Goal: Transaction & Acquisition: Purchase product/service

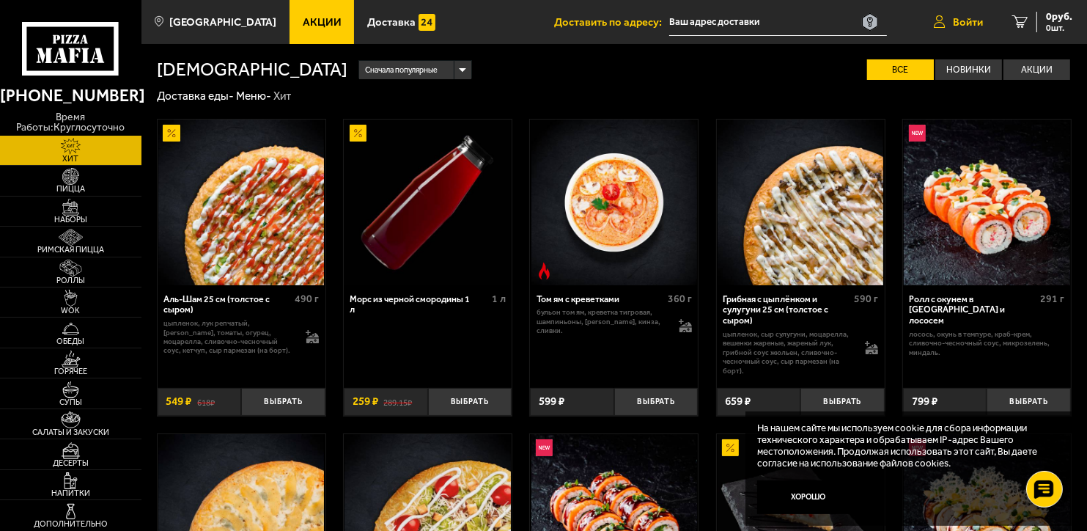
click at [962, 20] on span "Войти" at bounding box center [968, 22] width 30 height 11
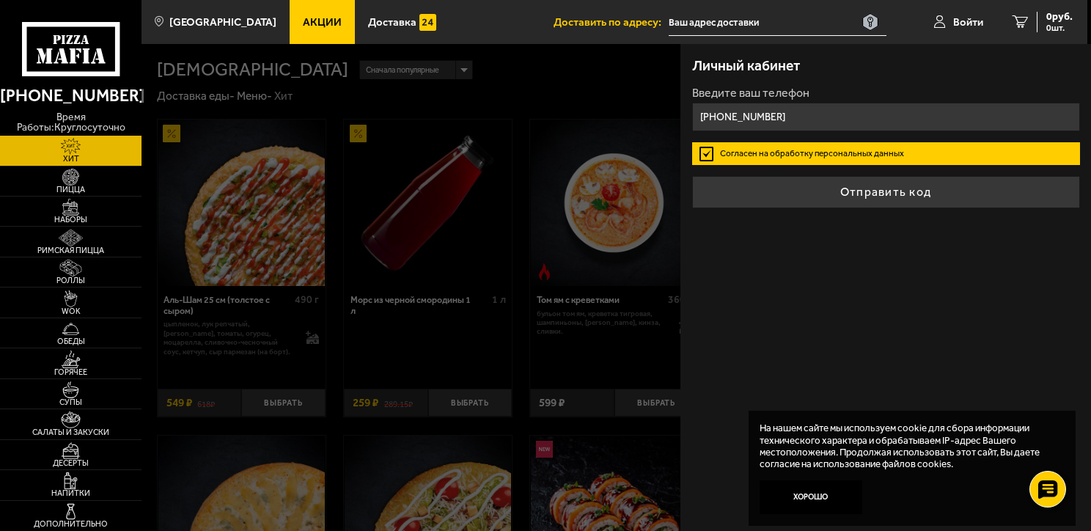
type input "[PHONE_NUMBER]"
click at [817, 150] on label "Согласен на обработку персональных данных" at bounding box center [886, 153] width 388 height 23
click at [0, 0] on input "Согласен на обработку персональных данных" at bounding box center [0, 0] width 0 height 0
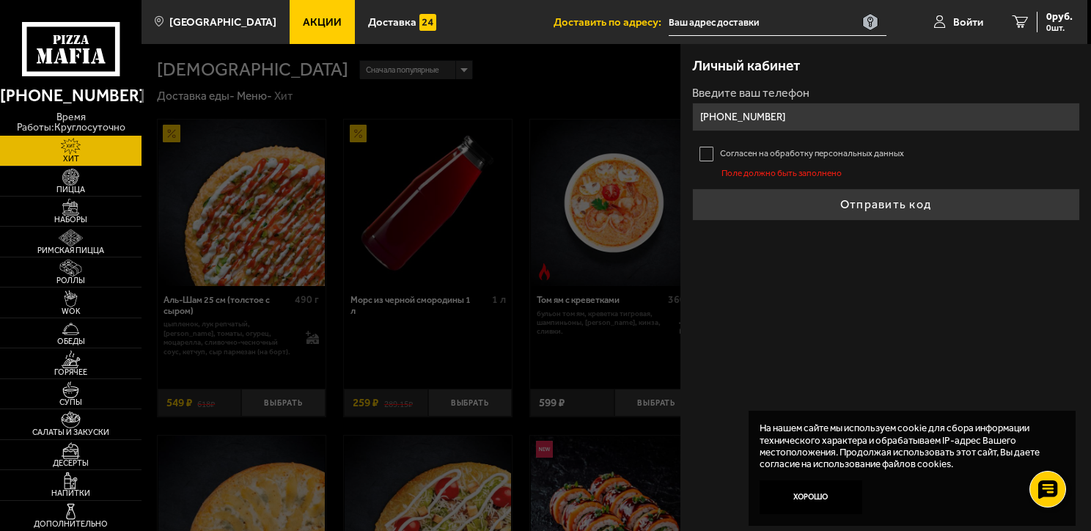
click at [705, 152] on label "Согласен на обработку персональных данных" at bounding box center [886, 153] width 388 height 23
click at [0, 0] on input "Согласен на обработку персональных данных" at bounding box center [0, 0] width 0 height 0
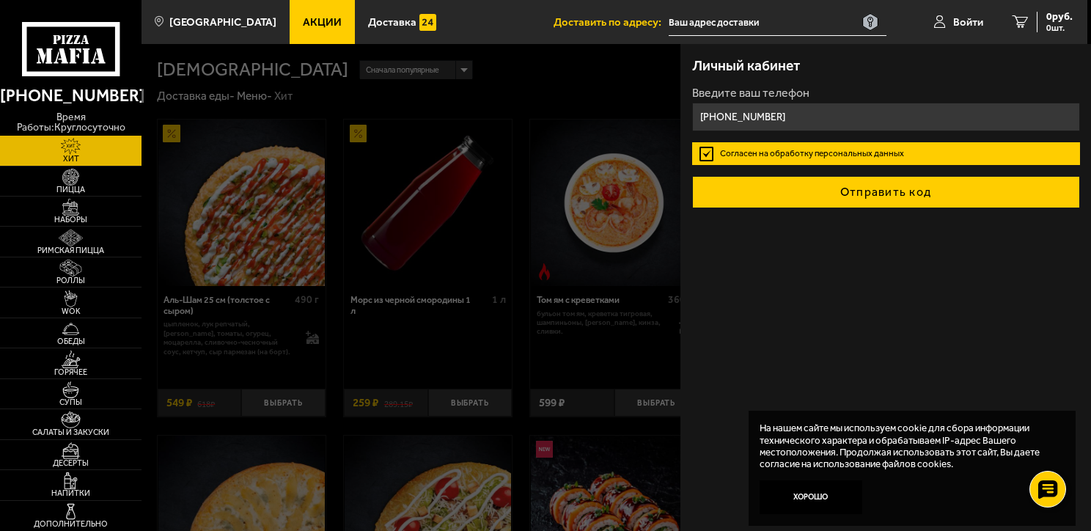
click at [897, 188] on button "Отправить код" at bounding box center [886, 192] width 388 height 32
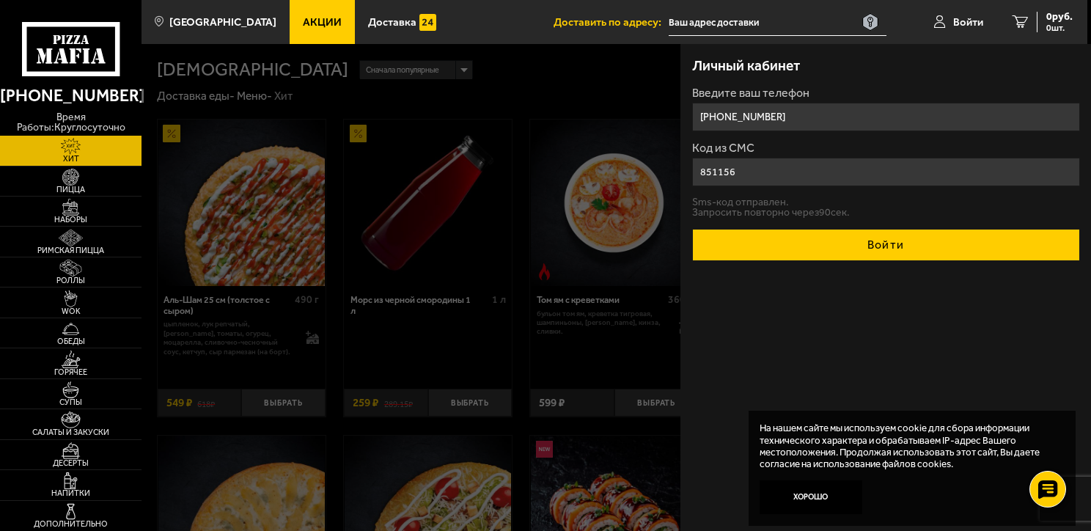
type input "851156"
click at [888, 238] on button "Войти" at bounding box center [886, 245] width 388 height 32
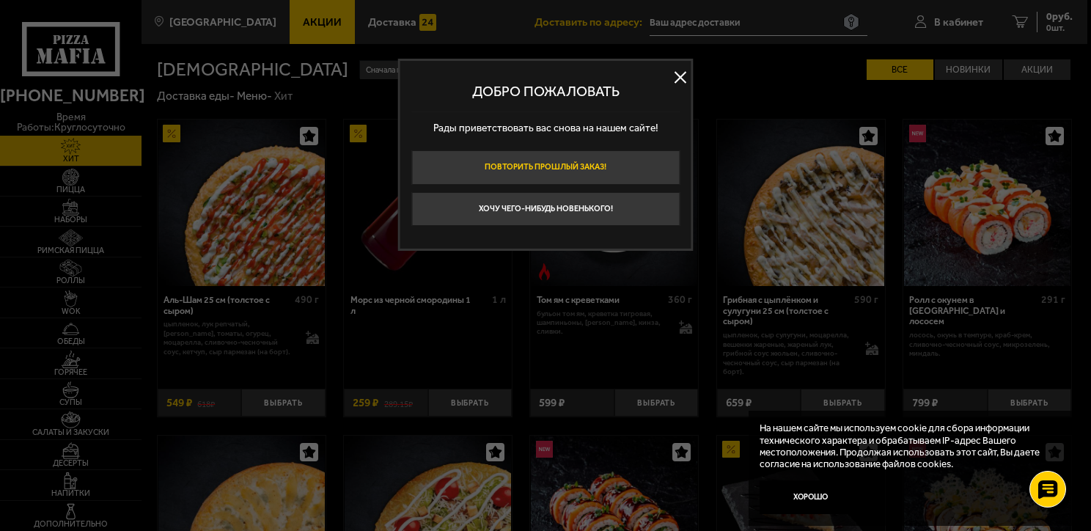
click at [545, 161] on button "Повторить прошлый заказ!" at bounding box center [545, 167] width 268 height 34
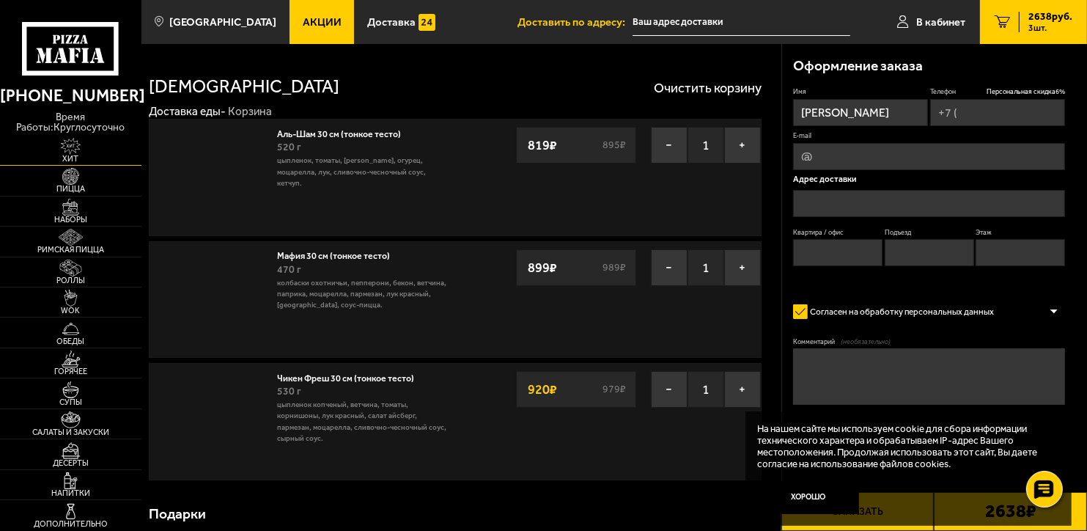
type input "[PHONE_NUMBER]"
type input "[STREET_ADDRESS]"
type input "58"
type input "3"
type input "5"
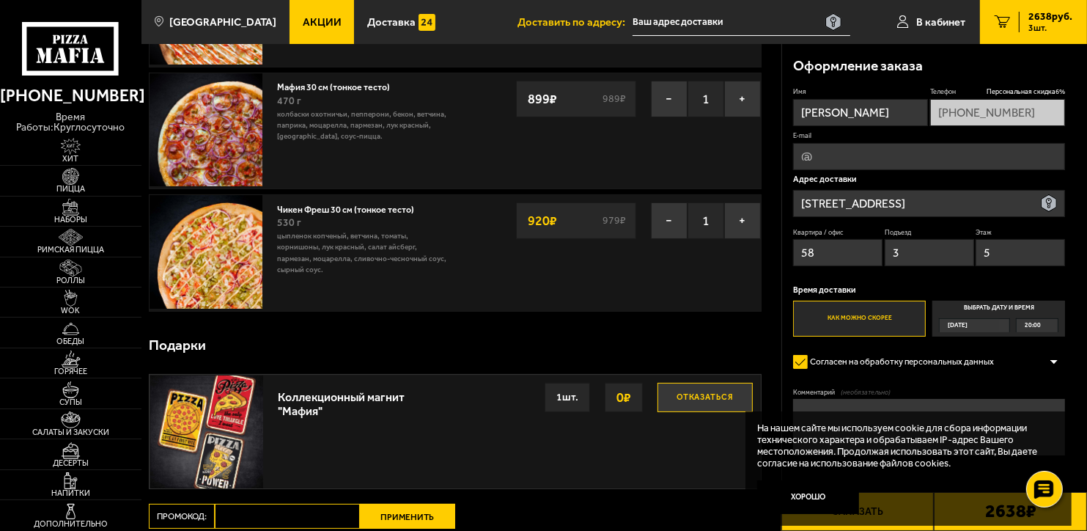
scroll to position [147, 0]
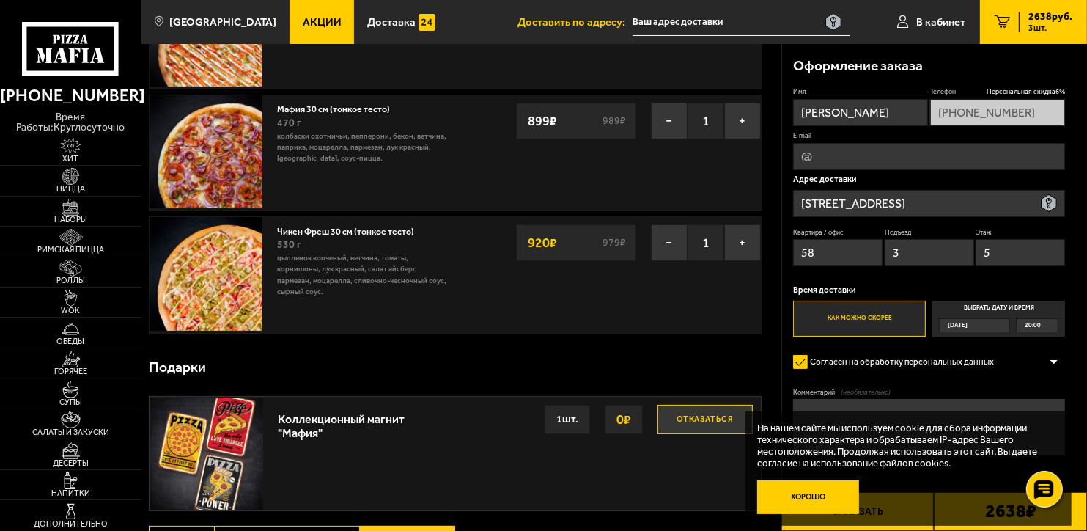
click at [819, 492] on button "Хорошо" at bounding box center [808, 497] width 102 height 34
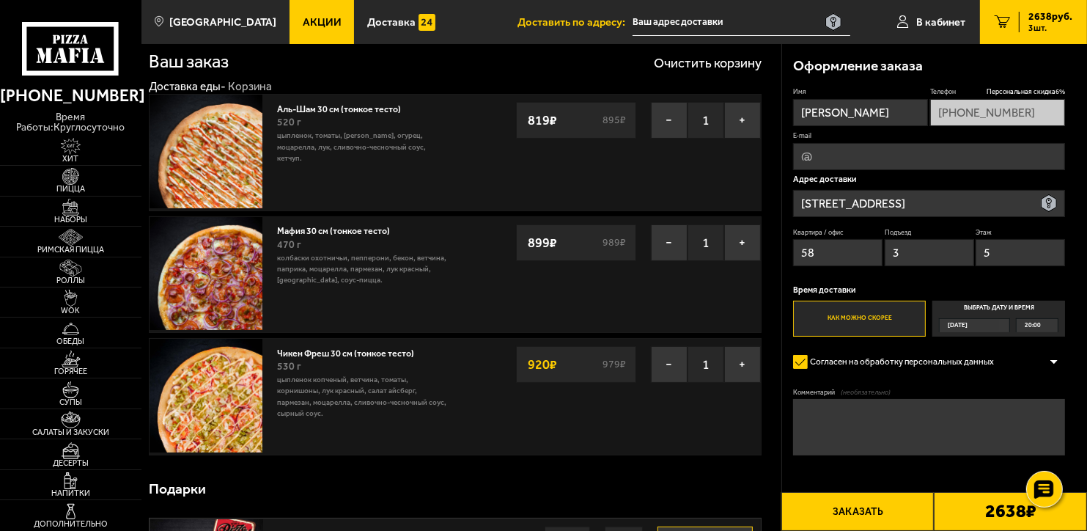
scroll to position [0, 0]
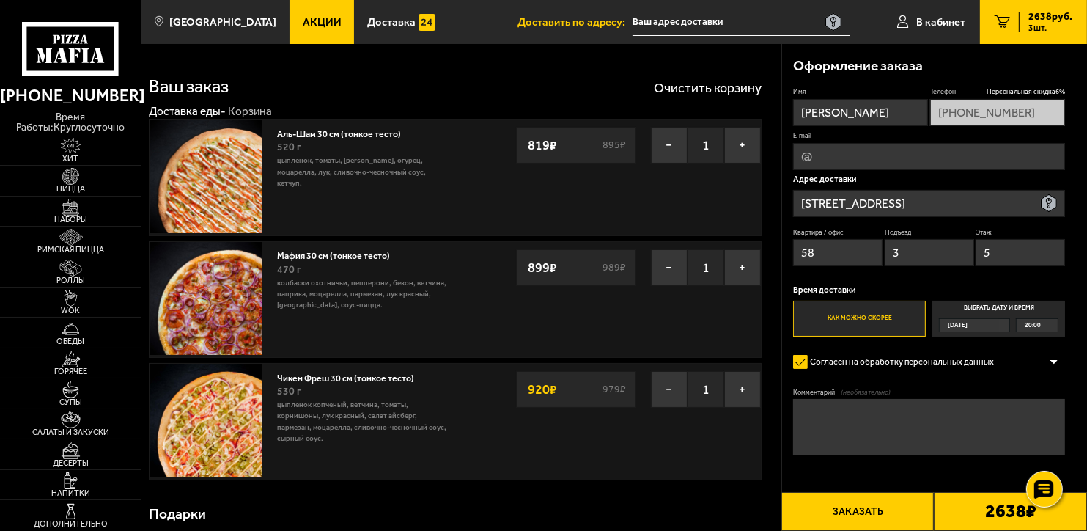
click at [717, 18] on input "text" at bounding box center [741, 22] width 218 height 27
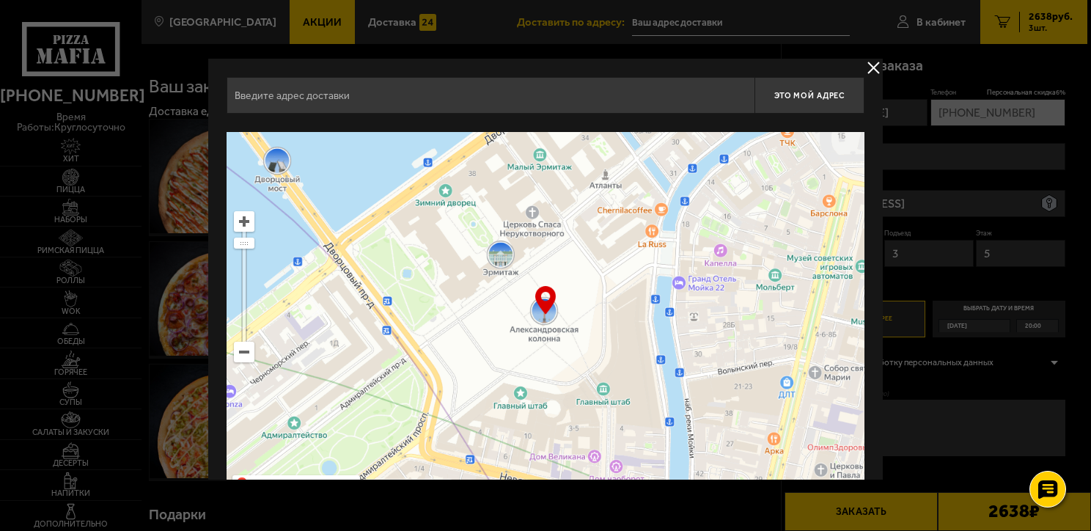
click at [361, 96] on input "text" at bounding box center [490, 95] width 528 height 37
type input "[STREET_ADDRESS][PERSON_NAME] 58,"
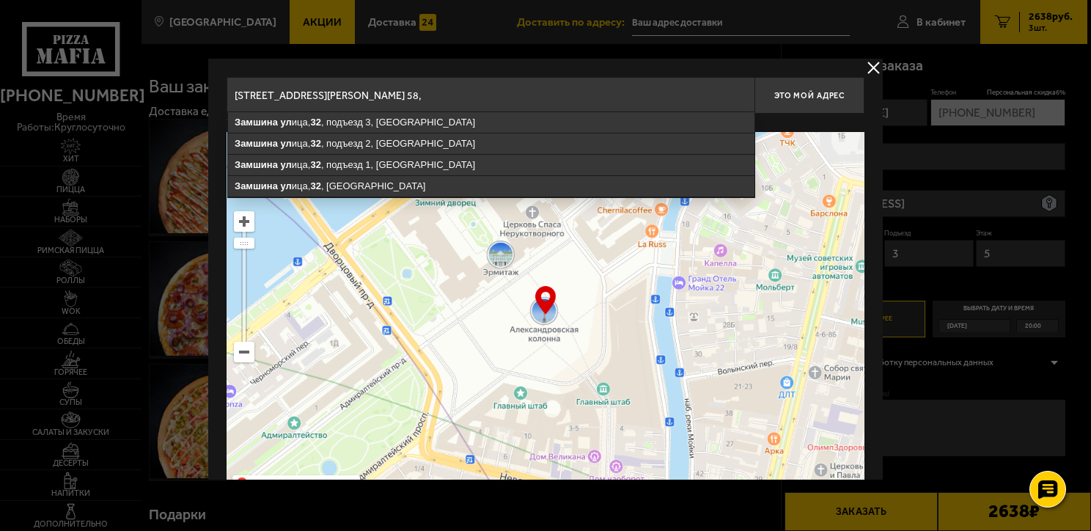
click at [690, 97] on input "[STREET_ADDRESS][PERSON_NAME] 58," at bounding box center [490, 95] width 528 height 37
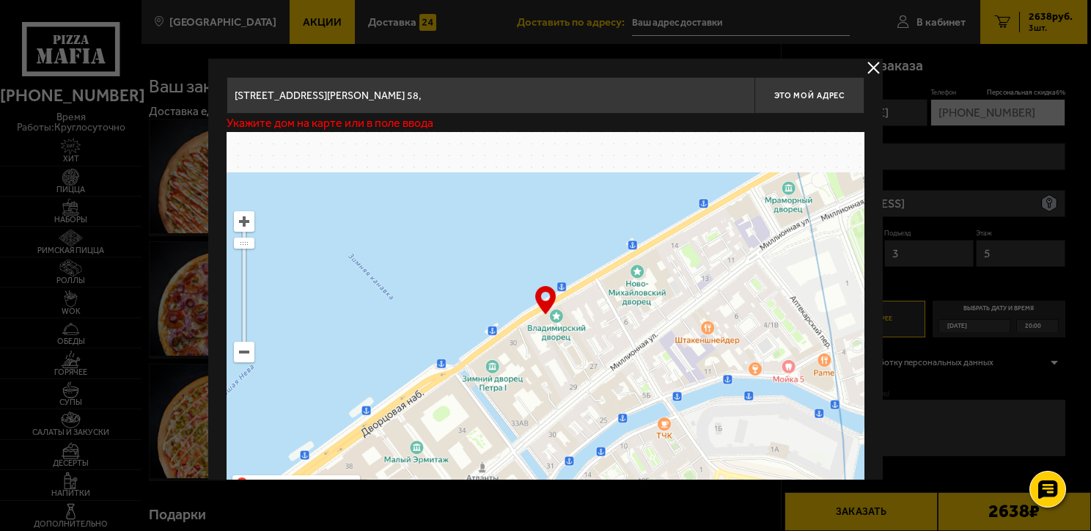
drag, startPoint x: 689, startPoint y: 211, endPoint x: 560, endPoint y: 553, distance: 365.1
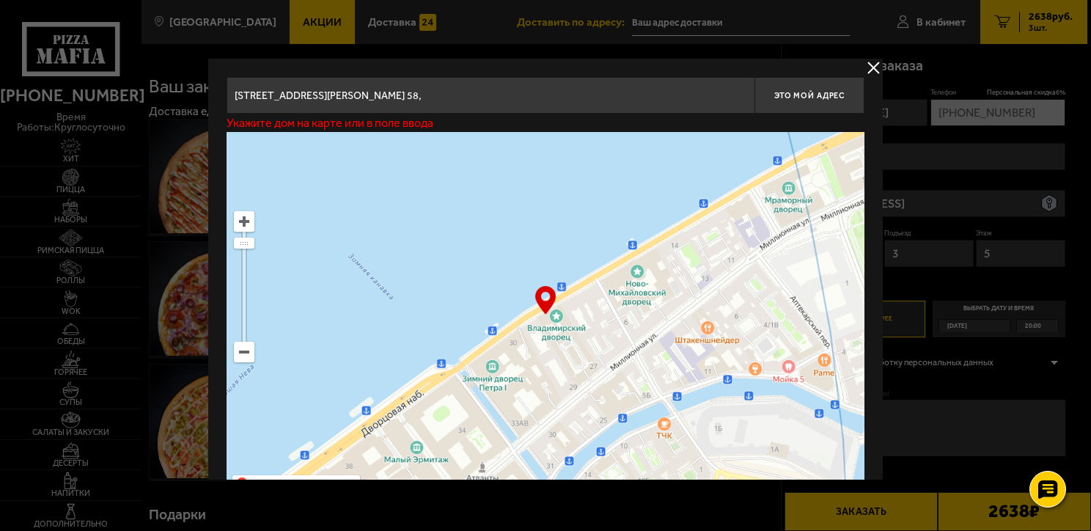
click at [560, 530] on html "[PHONE_NUMBER] время работы: круглосуточно [PERSON_NAME] Наборы Римская пицца Р…" at bounding box center [545, 460] width 1091 height 920
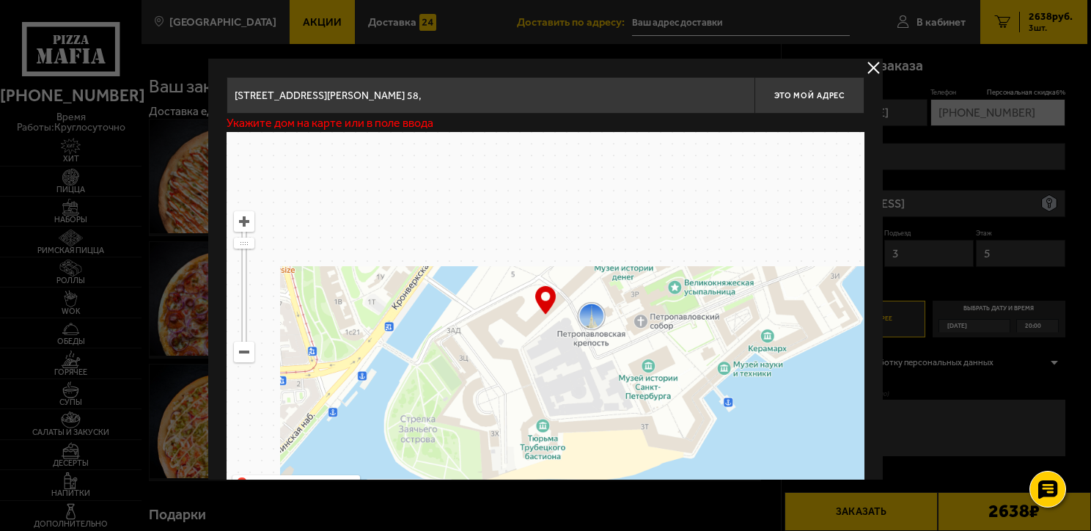
drag, startPoint x: 478, startPoint y: 352, endPoint x: 604, endPoint y: 559, distance: 242.7
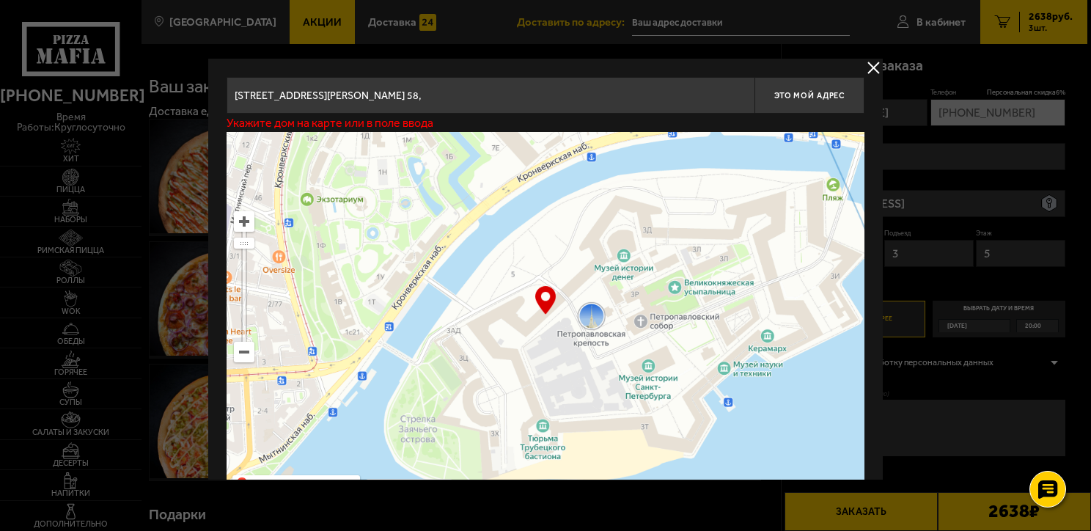
click at [604, 530] on html "[PHONE_NUMBER] время работы: круглосуточно [PERSON_NAME] Наборы Римская пицца Р…" at bounding box center [545, 460] width 1091 height 920
type input "территория [GEOGRAPHIC_DATA], 3Д"
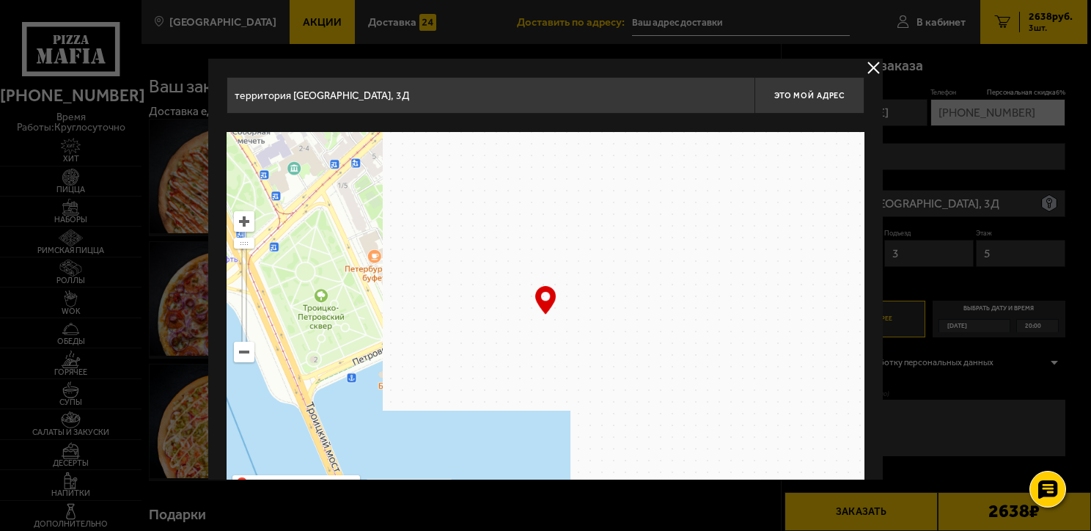
drag, startPoint x: 660, startPoint y: 276, endPoint x: 159, endPoint y: 417, distance: 520.2
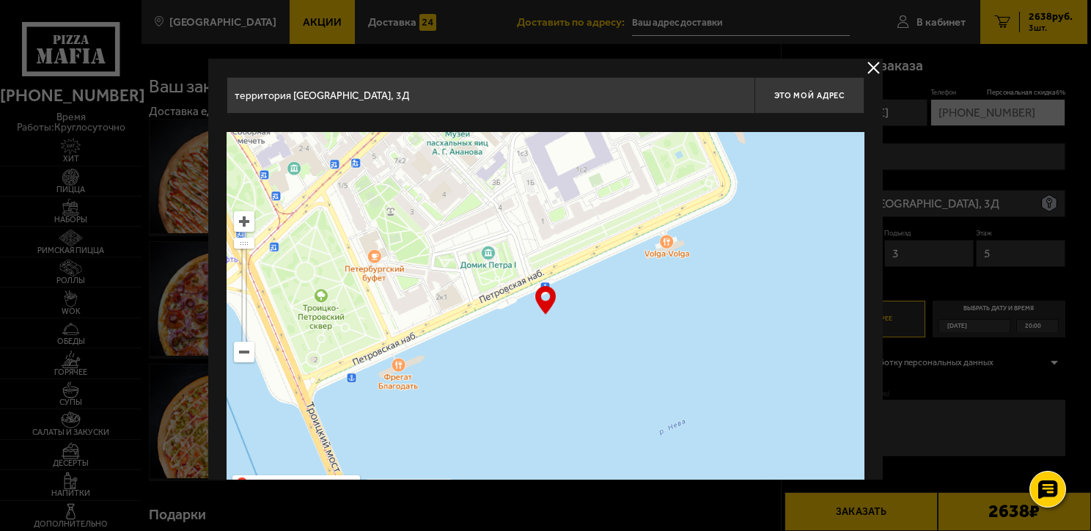
click at [159, 417] on main "[GEOGRAPHIC_DATA] Все Акции Доставка Личный кабинет Акции Доставка Доставить по…" at bounding box center [613, 460] width 945 height 920
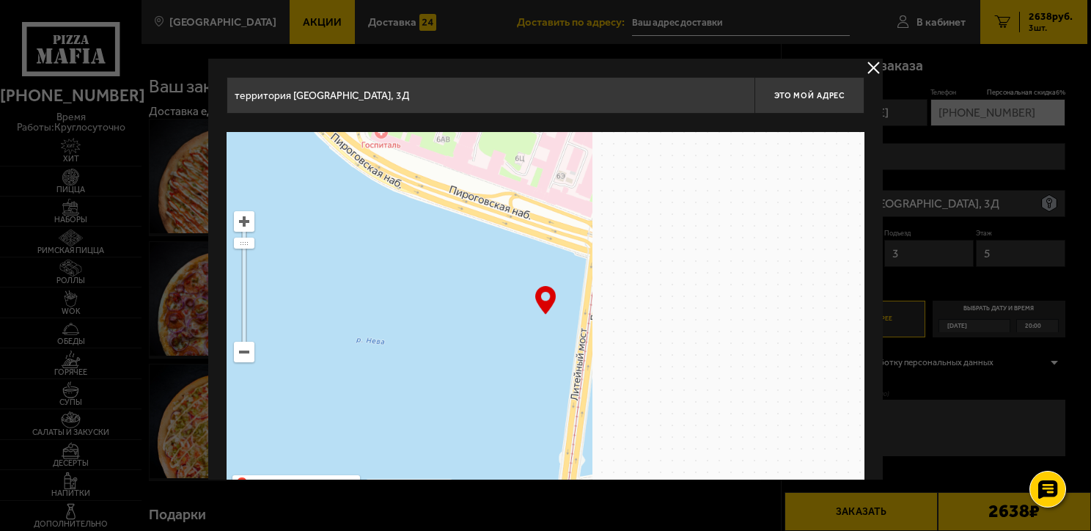
drag, startPoint x: 544, startPoint y: 215, endPoint x: -4, endPoint y: 220, distance: 548.2
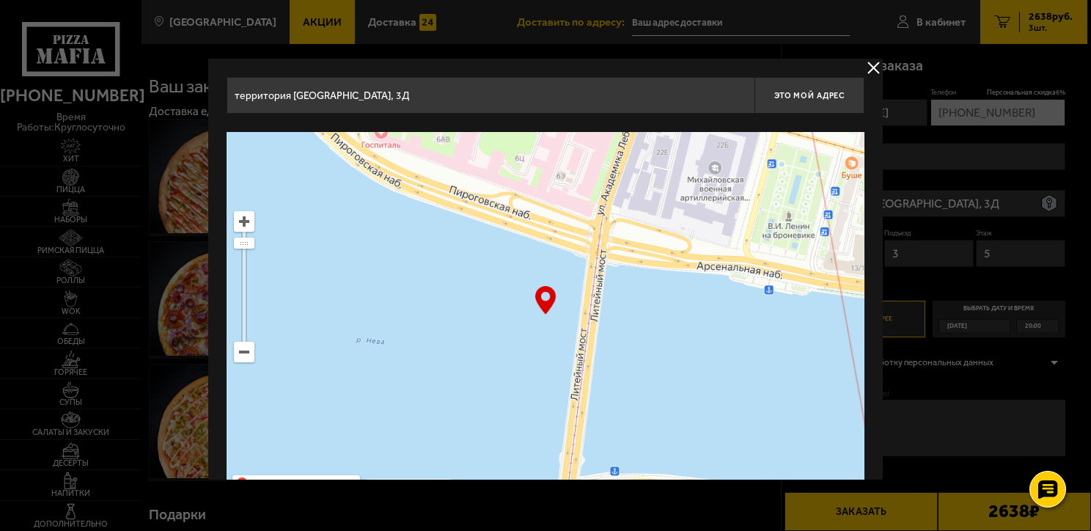
click at [0, 220] on html "[PHONE_NUMBER] время работы: круглосуточно [PERSON_NAME] Наборы Римская пицца Р…" at bounding box center [545, 460] width 1091 height 920
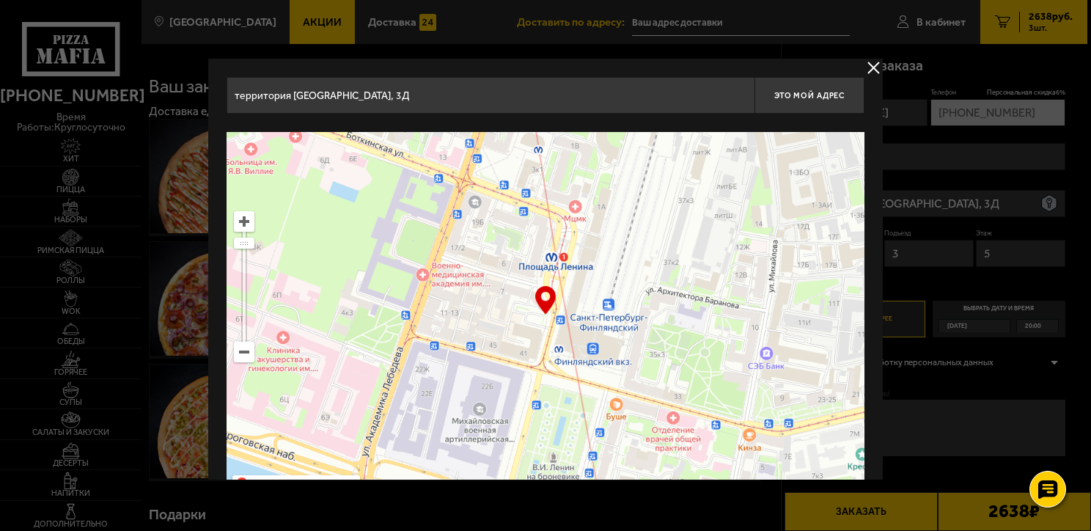
drag, startPoint x: 774, startPoint y: 246, endPoint x: 718, endPoint y: 503, distance: 263.2
click at [718, 501] on main "[GEOGRAPHIC_DATA] Все Акции Доставка Личный кабинет Акции Доставка Доставить по…" at bounding box center [613, 460] width 945 height 920
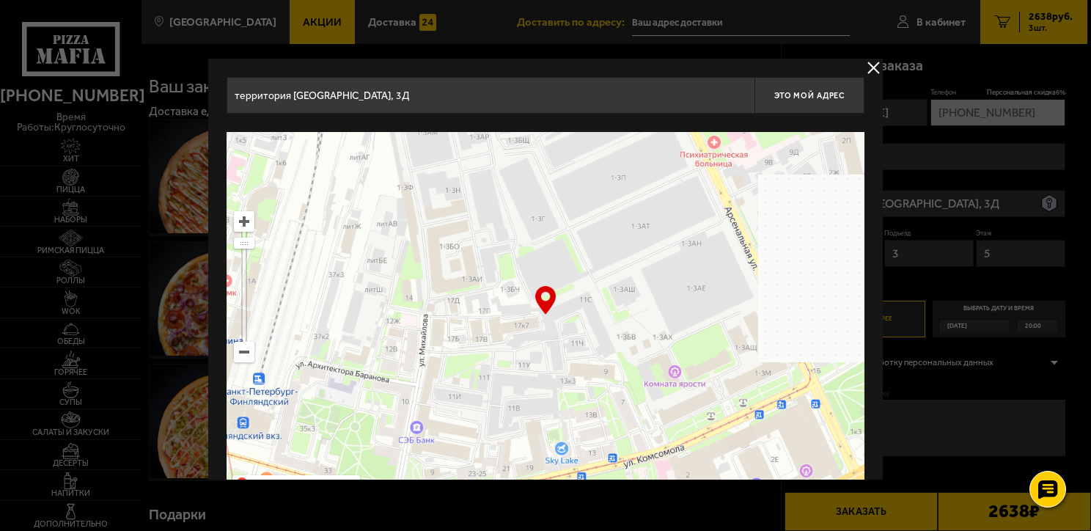
type input "[STREET_ADDRESS][PERSON_NAME]"
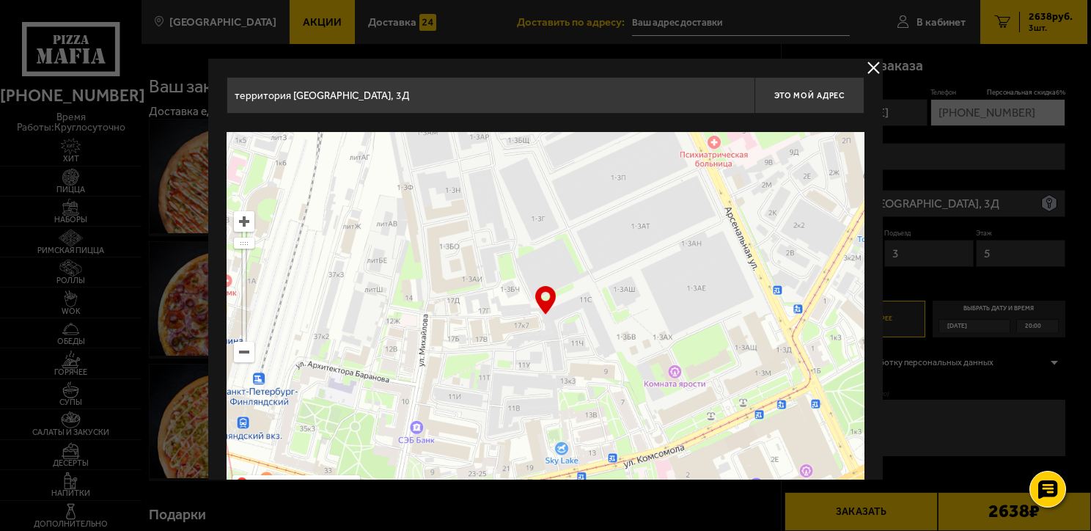
type input "[STREET_ADDRESS][PERSON_NAME]"
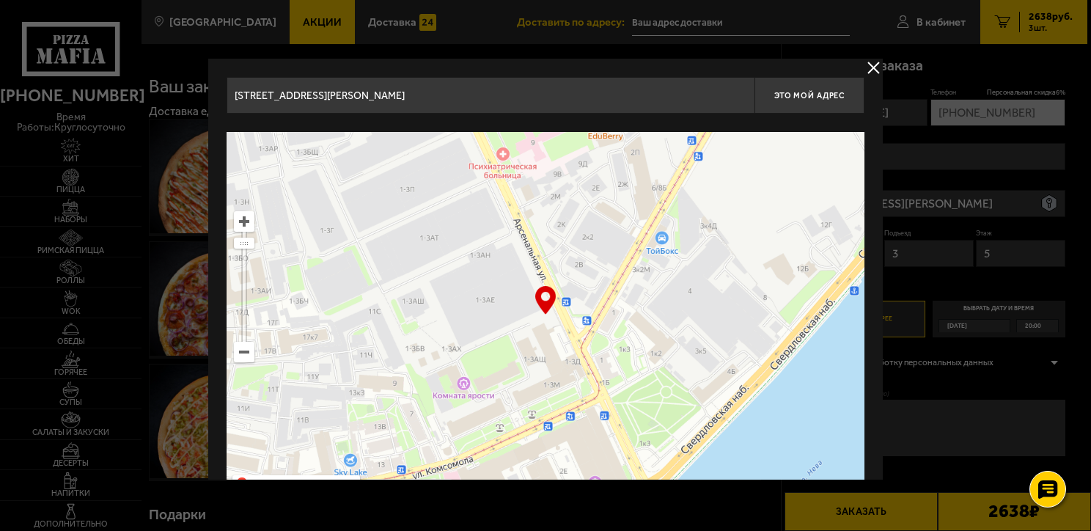
type input "[STREET_ADDRESS]"
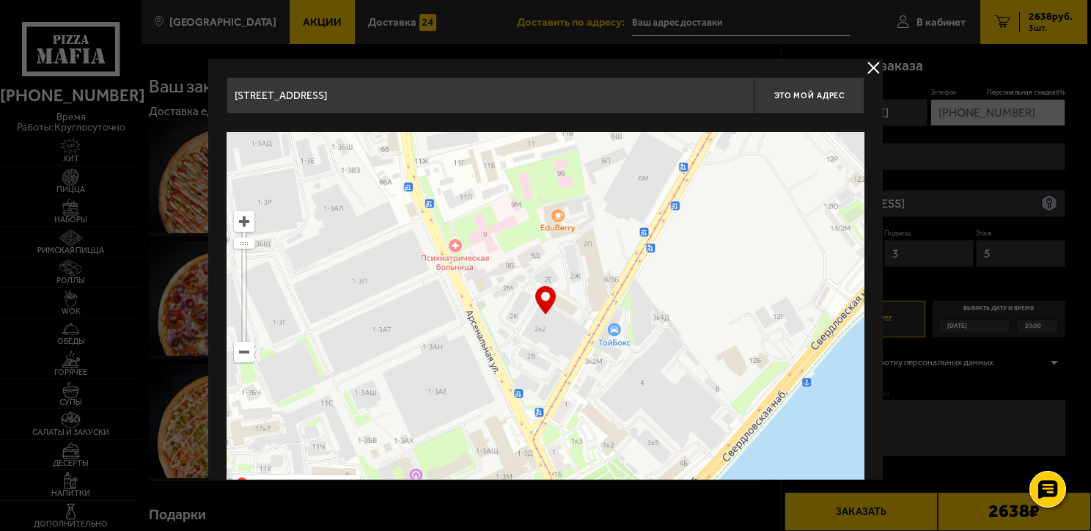
drag, startPoint x: 761, startPoint y: 305, endPoint x: 158, endPoint y: 437, distance: 618.1
click at [158, 437] on main "[GEOGRAPHIC_DATA] Все Акции Доставка Личный кабинет Акции Доставка Доставить по…" at bounding box center [613, 460] width 945 height 920
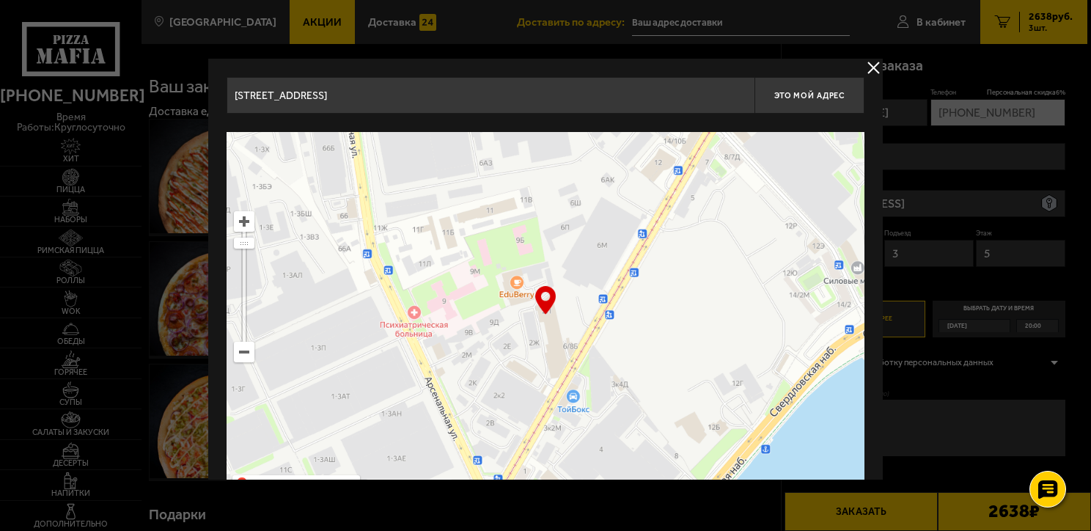
type input "[STREET_ADDRESS]"
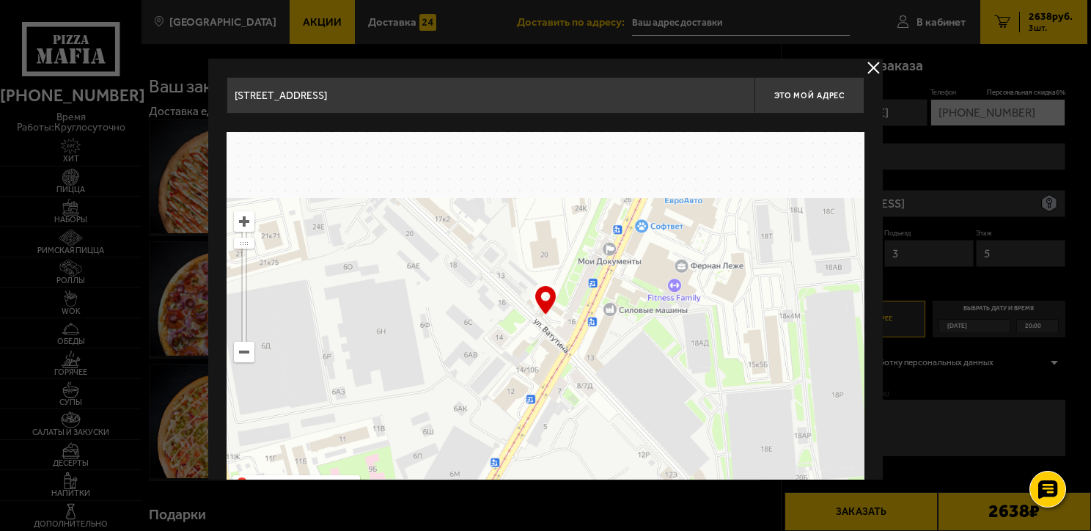
drag, startPoint x: 748, startPoint y: 240, endPoint x: 610, endPoint y: 454, distance: 254.5
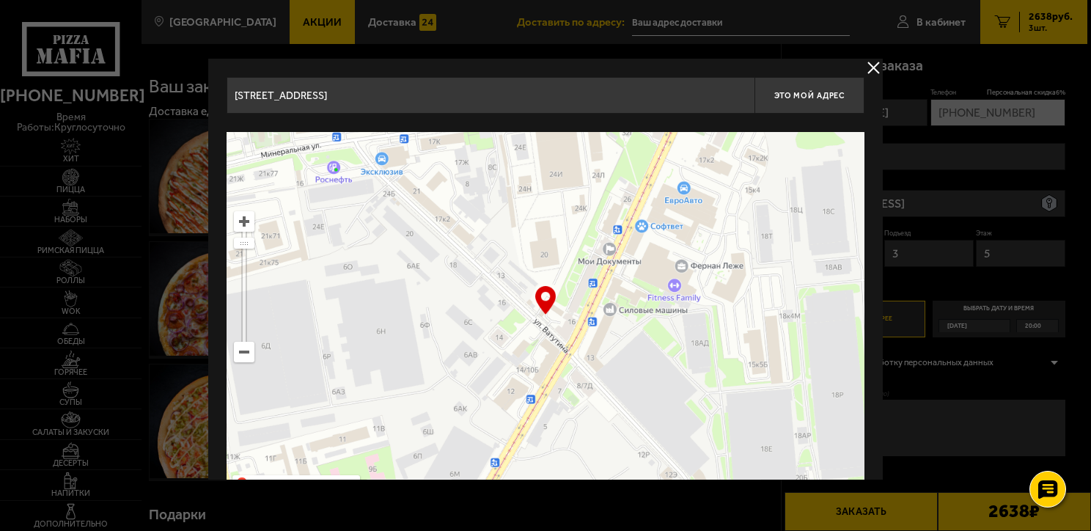
click at [610, 454] on ymaps at bounding box center [545, 315] width 638 height 366
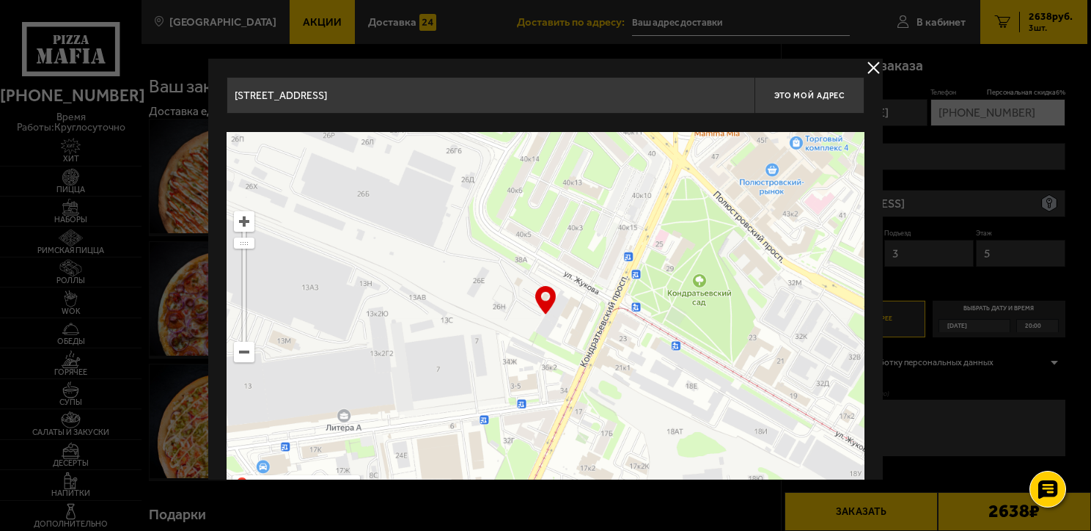
drag, startPoint x: 767, startPoint y: 230, endPoint x: 654, endPoint y: 507, distance: 299.4
click at [654, 507] on main "[GEOGRAPHIC_DATA] Все Акции Доставка Личный кабинет Акции Доставка Доставить по…" at bounding box center [613, 460] width 945 height 920
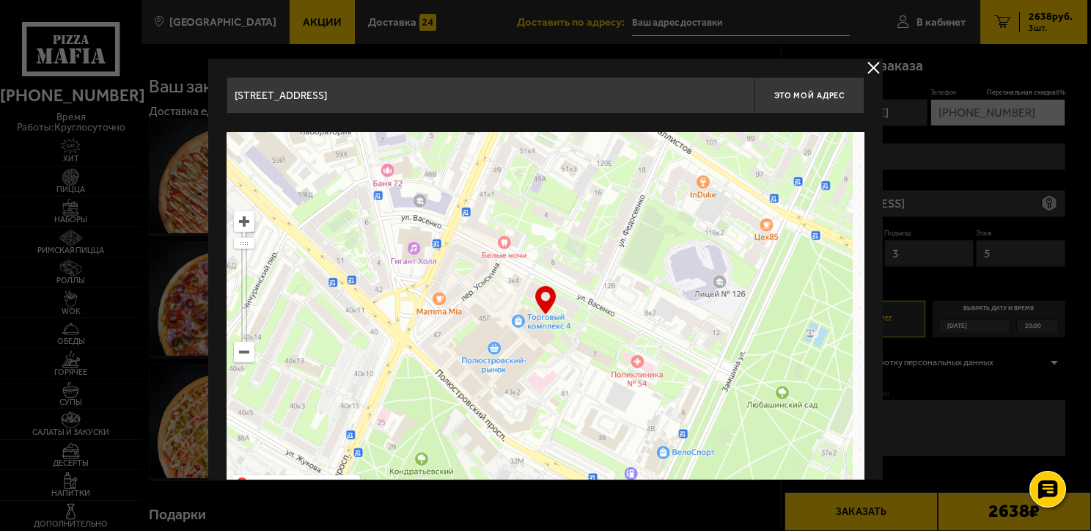
drag, startPoint x: 798, startPoint y: 226, endPoint x: 529, endPoint y: 355, distance: 298.0
click at [529, 355] on ymaps at bounding box center [545, 315] width 638 height 366
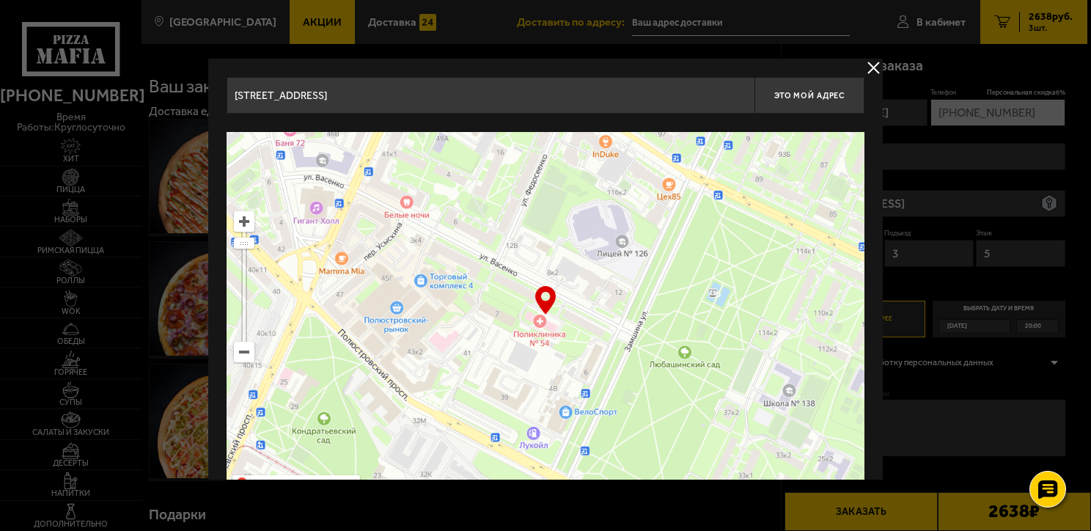
drag, startPoint x: 723, startPoint y: 215, endPoint x: 627, endPoint y: 172, distance: 104.3
click at [627, 172] on ymaps at bounding box center [545, 315] width 638 height 366
type input "[STREET_ADDRESS][PERSON_NAME]"
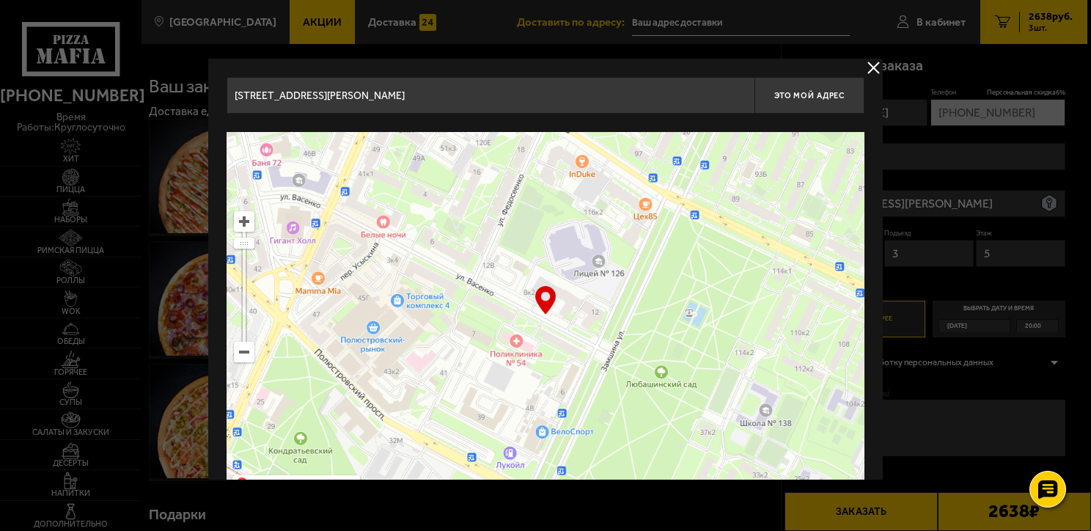
drag, startPoint x: 627, startPoint y: 172, endPoint x: 604, endPoint y: 192, distance: 30.7
click at [604, 192] on ymaps at bounding box center [545, 315] width 638 height 366
click at [616, 243] on ymaps at bounding box center [545, 315] width 638 height 366
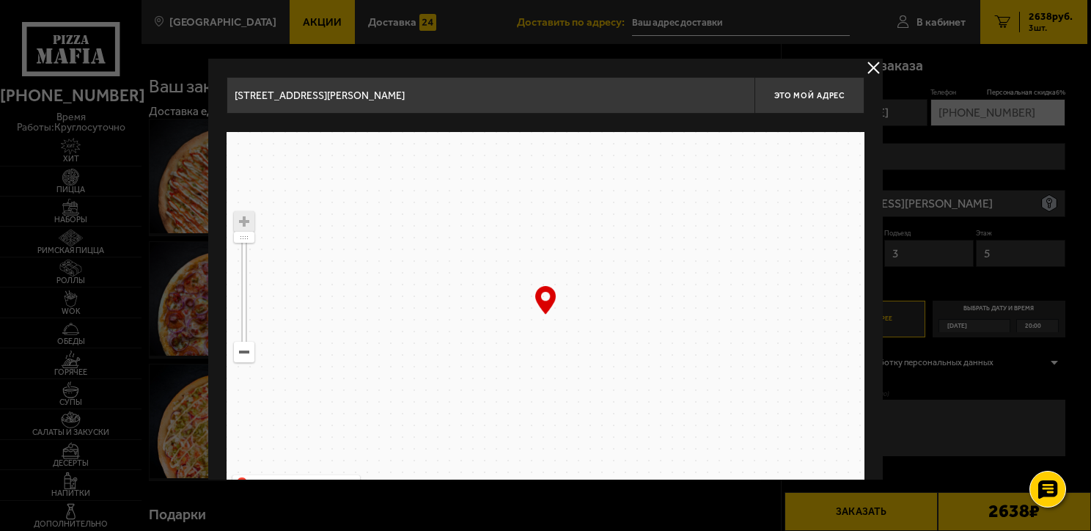
drag, startPoint x: 481, startPoint y: 348, endPoint x: 372, endPoint y: 155, distance: 221.2
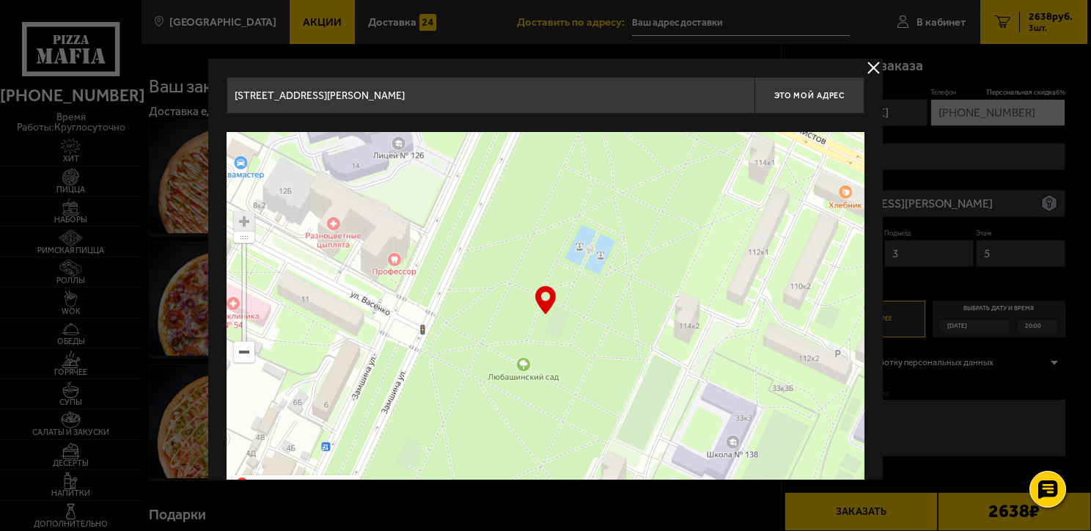
click at [372, 155] on ymaps at bounding box center [545, 315] width 638 height 366
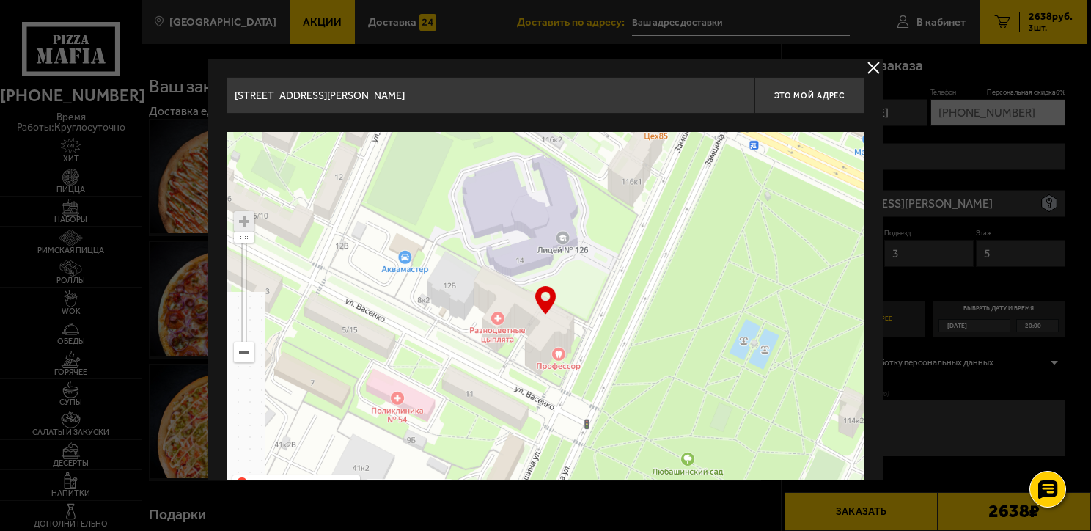
type input "[STREET_ADDRESS][PERSON_NAME]"
drag, startPoint x: 657, startPoint y: 391, endPoint x: 860, endPoint y: 523, distance: 242.7
click at [860, 523] on main "[GEOGRAPHIC_DATA] Все Акции Доставка Личный кабинет Акции Доставка Доставить по…" at bounding box center [613, 460] width 945 height 920
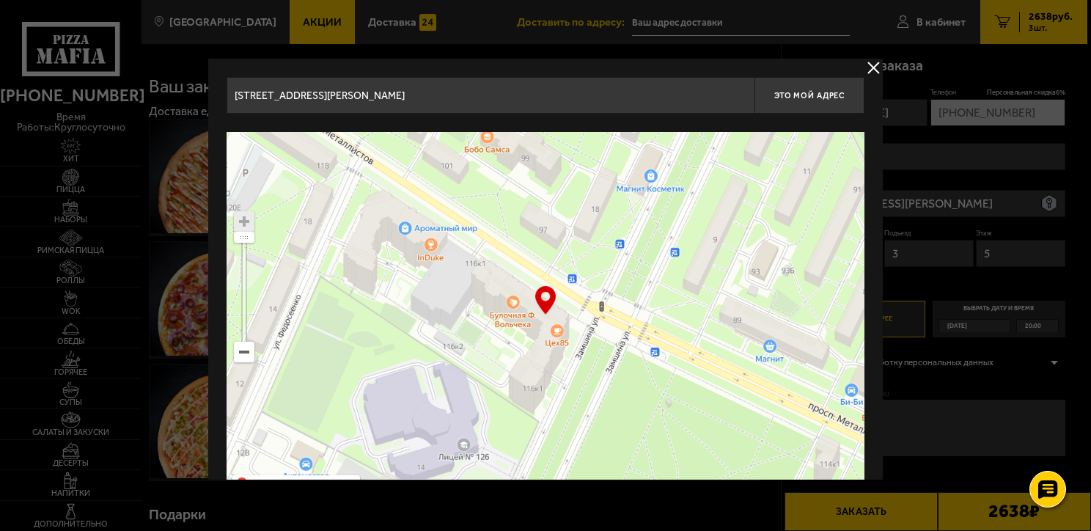
drag, startPoint x: 771, startPoint y: 223, endPoint x: 672, endPoint y: 428, distance: 227.8
click at [672, 428] on ymaps at bounding box center [545, 315] width 638 height 366
type input "[STREET_ADDRESS]"
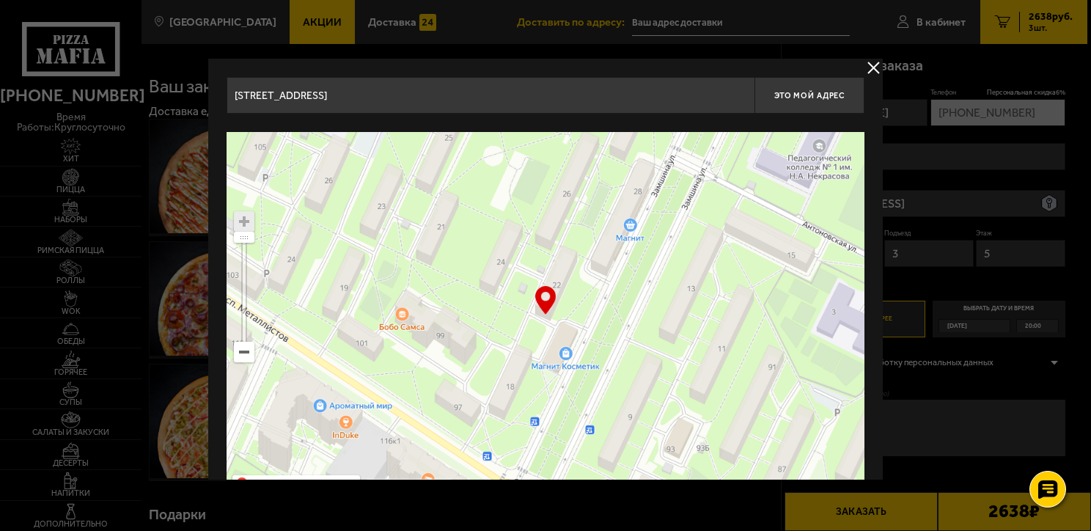
drag, startPoint x: 743, startPoint y: 260, endPoint x: 665, endPoint y: 422, distance: 179.6
click at [665, 422] on ymaps at bounding box center [545, 315] width 638 height 366
type input "[STREET_ADDRESS]"
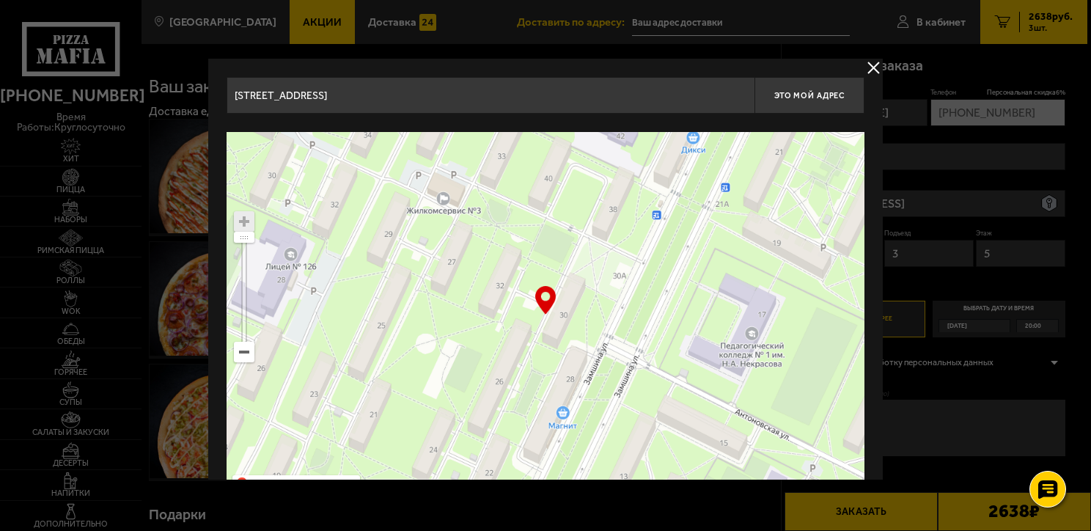
drag, startPoint x: 723, startPoint y: 278, endPoint x: 668, endPoint y: 443, distance: 174.3
click at [669, 443] on ymaps at bounding box center [545, 315] width 638 height 366
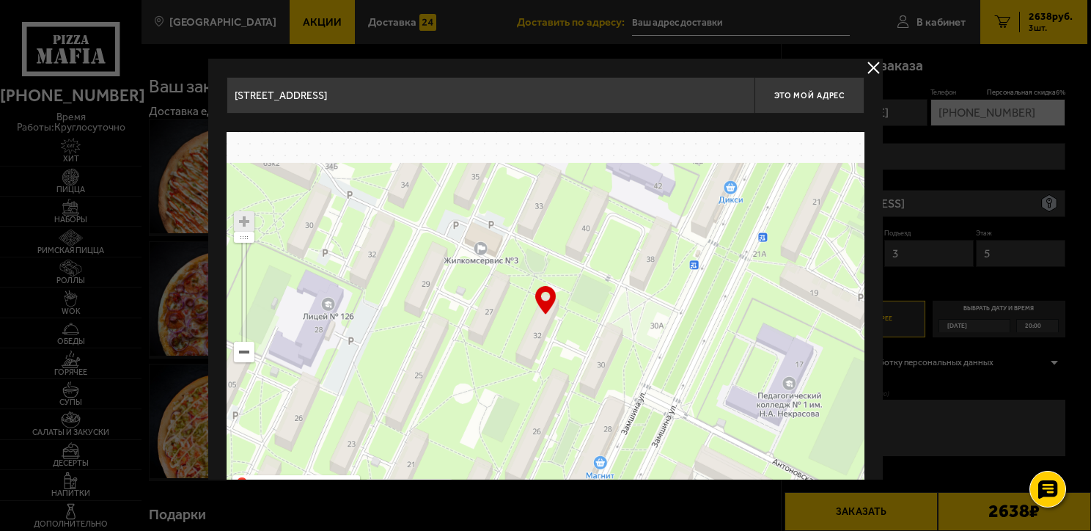
drag, startPoint x: 698, startPoint y: 343, endPoint x: 742, endPoint y: 340, distance: 44.1
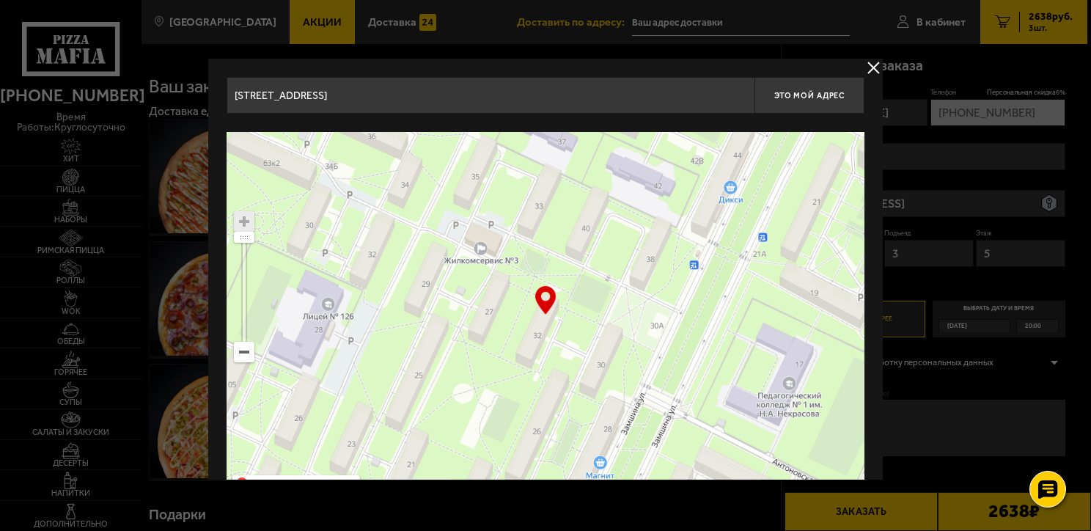
click at [742, 340] on ymaps at bounding box center [545, 315] width 638 height 366
type input "[STREET_ADDRESS]"
click at [542, 303] on div "… © Яндекс Условия использования Открыть в Яндекс.Картах Создать свою карту" at bounding box center [545, 315] width 638 height 366
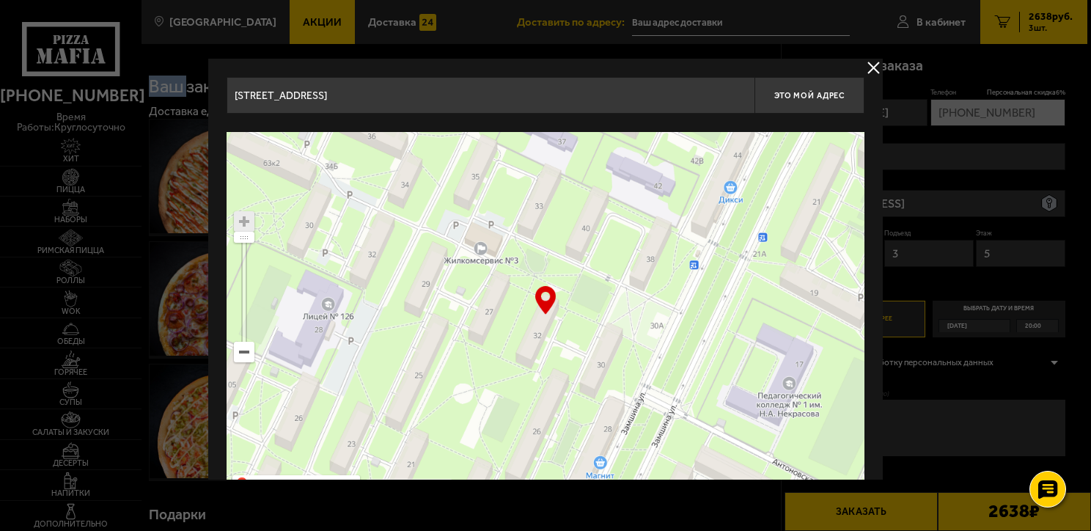
click at [542, 317] on ymaps at bounding box center [545, 315] width 638 height 366
click at [542, 328] on ymaps at bounding box center [545, 315] width 638 height 366
click at [545, 295] on div "… © Яндекс Условия использования Открыть в Яндекс.Картах Создать свою карту" at bounding box center [545, 315] width 638 height 366
click at [537, 300] on div "… © Яндекс Условия использования Открыть в Яндекс.Картах Создать свою карту" at bounding box center [545, 315] width 638 height 366
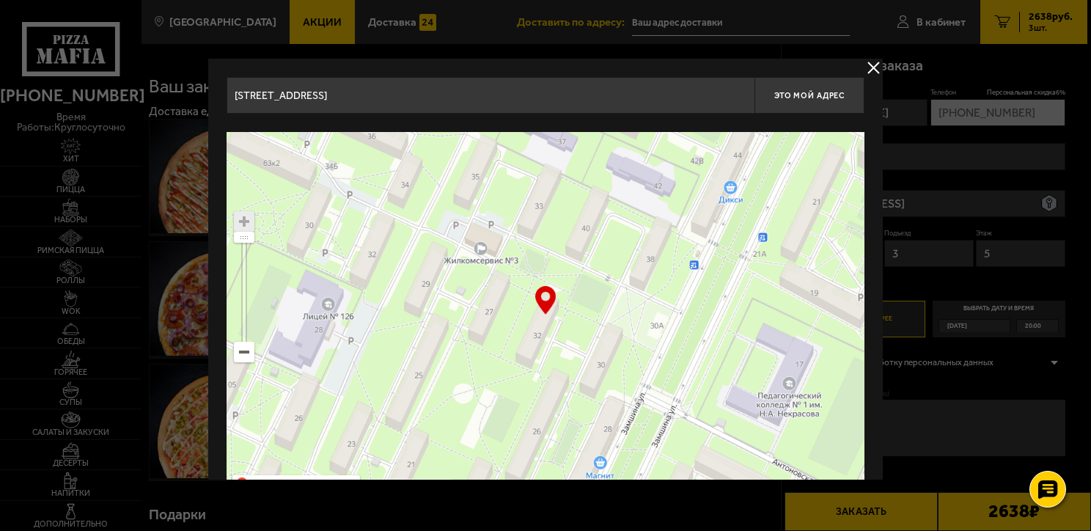
click at [534, 337] on ymaps at bounding box center [545, 315] width 638 height 366
click at [534, 336] on ymaps at bounding box center [545, 315] width 638 height 366
click at [831, 91] on span "Это мой адрес" at bounding box center [809, 96] width 70 height 10
type input "[STREET_ADDRESS]"
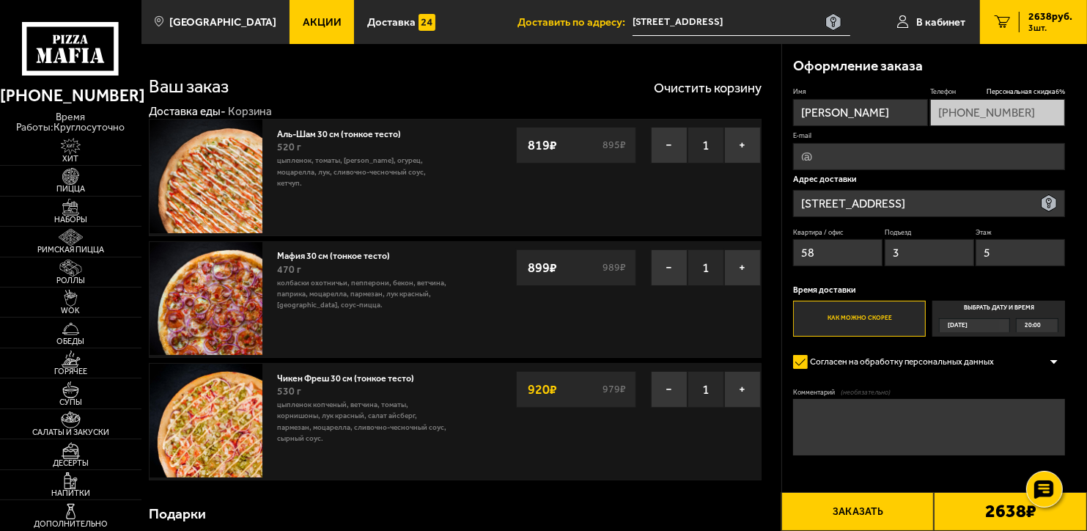
click at [834, 158] on input "E-mail" at bounding box center [929, 156] width 272 height 27
type input "[EMAIL_ADDRESS][DOMAIN_NAME]"
click at [909, 200] on input "[STREET_ADDRESS]" at bounding box center [929, 203] width 272 height 27
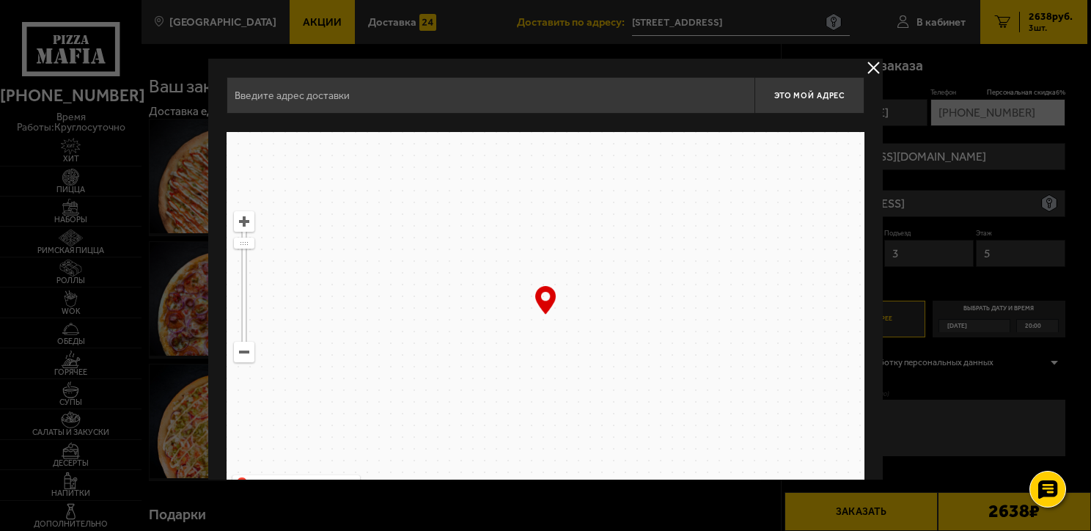
type input "[STREET_ADDRESS]"
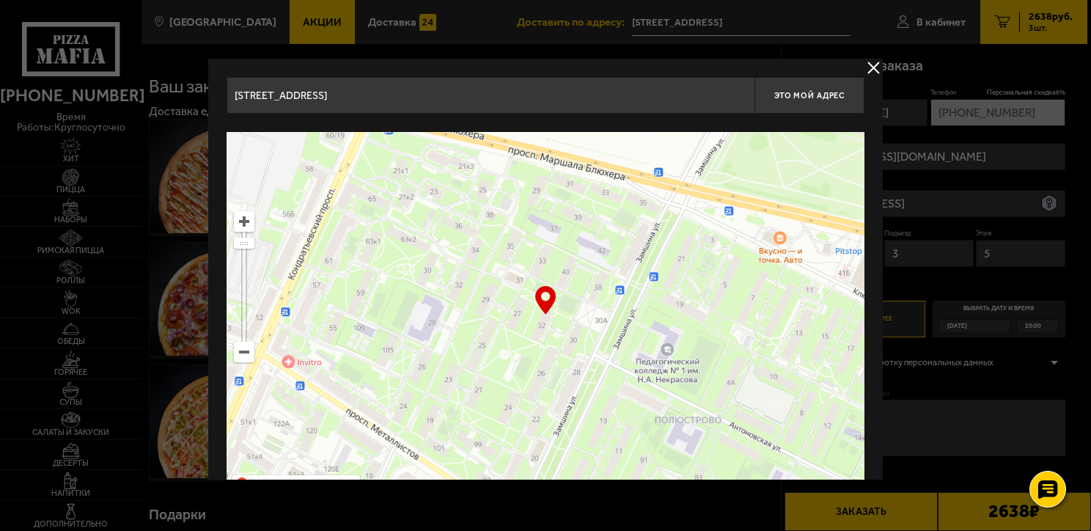
click at [867, 67] on button "delivery type" at bounding box center [873, 68] width 18 height 18
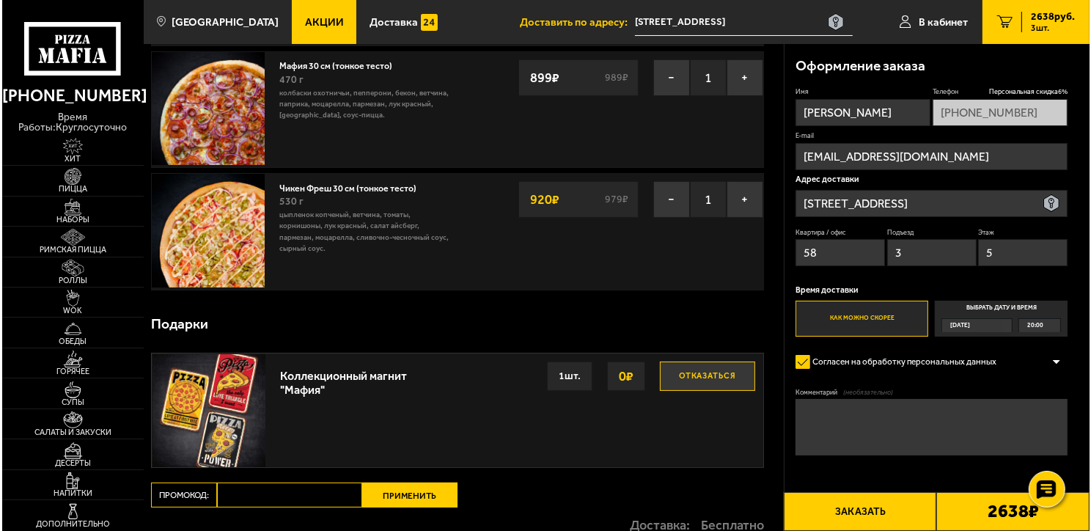
scroll to position [220, 0]
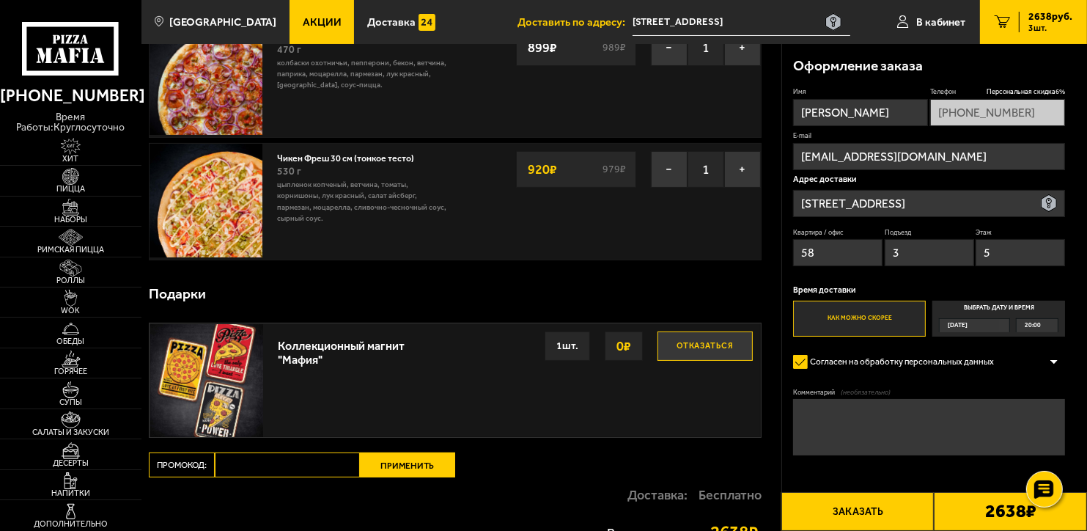
click at [866, 512] on button "Заказать" at bounding box center [857, 511] width 153 height 39
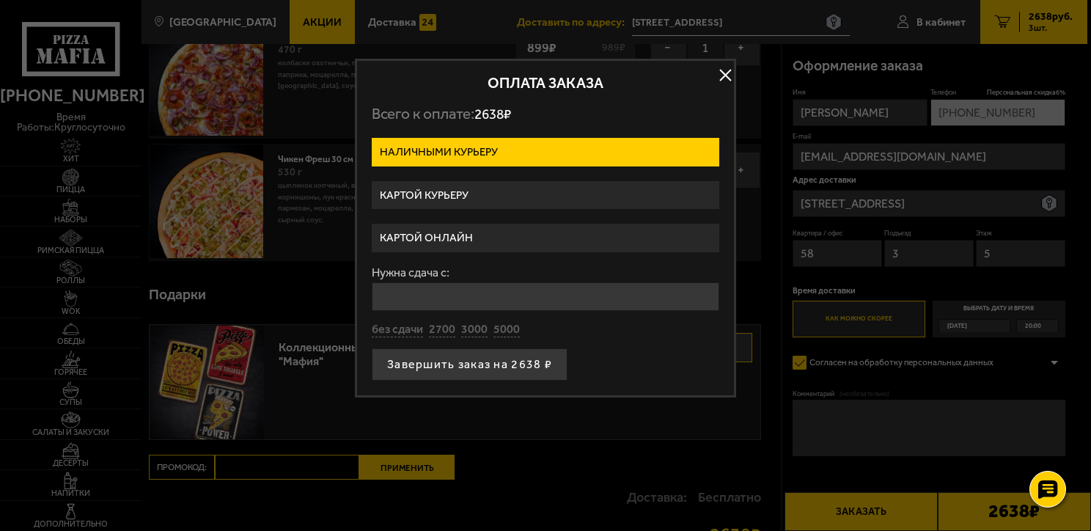
click at [403, 191] on label "Картой курьеру" at bounding box center [545, 195] width 347 height 29
click at [0, 0] on input "Картой курьеру" at bounding box center [0, 0] width 0 height 0
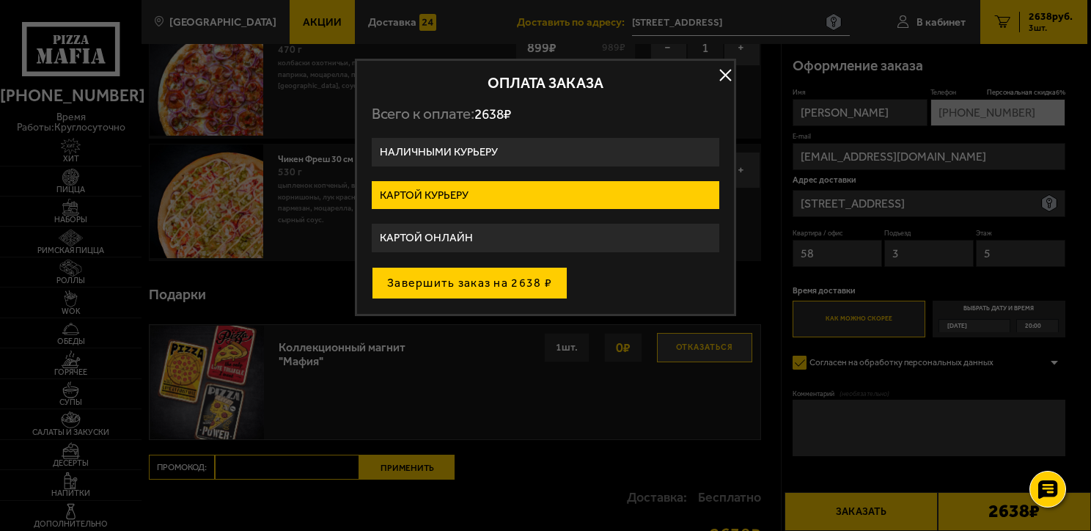
click at [498, 277] on button "Завершить заказ на 2638 ₽" at bounding box center [470, 283] width 196 height 32
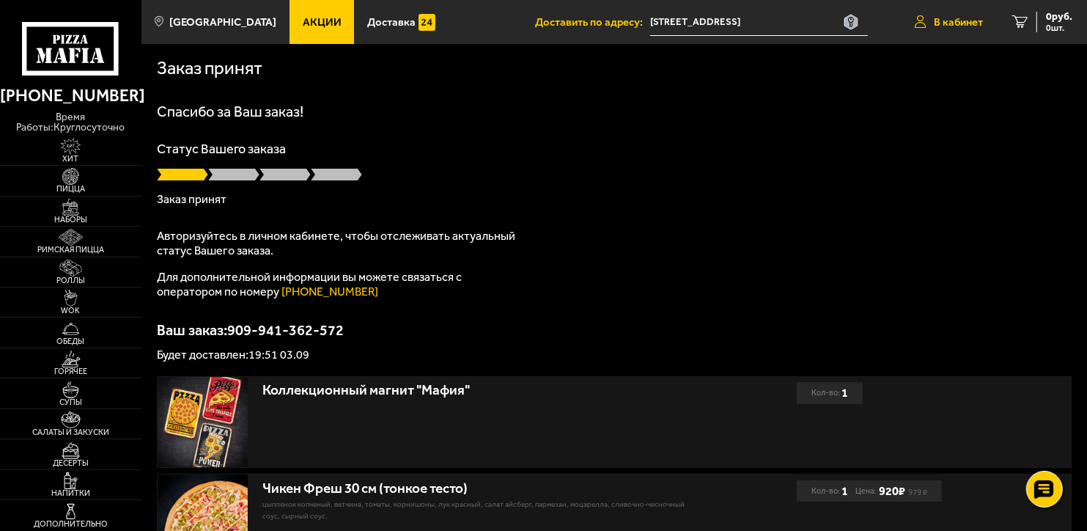
click at [970, 20] on span "В кабинет" at bounding box center [958, 22] width 49 height 11
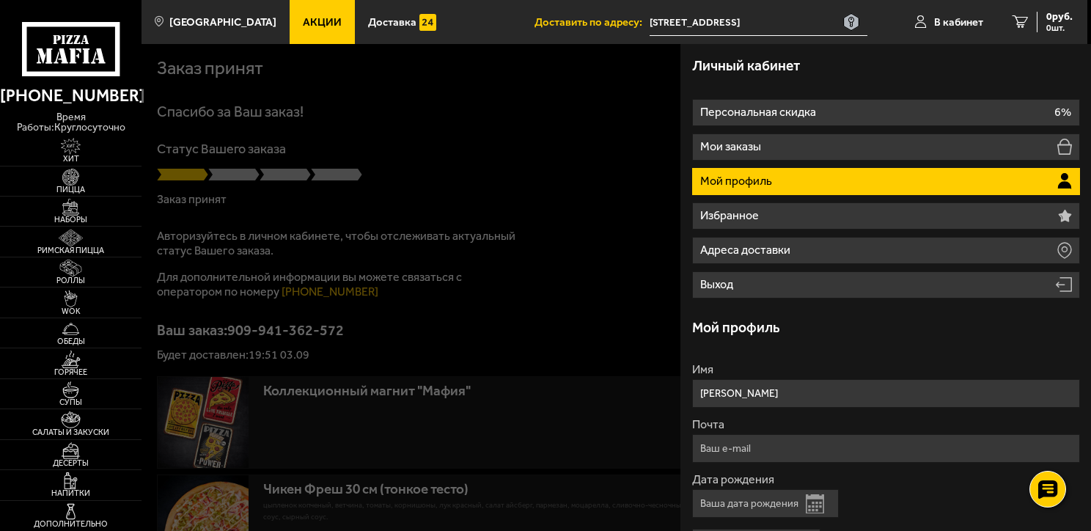
click at [742, 179] on p "Мой профиль" at bounding box center [737, 181] width 75 height 12
click at [758, 179] on p "Мой профиль" at bounding box center [737, 181] width 75 height 12
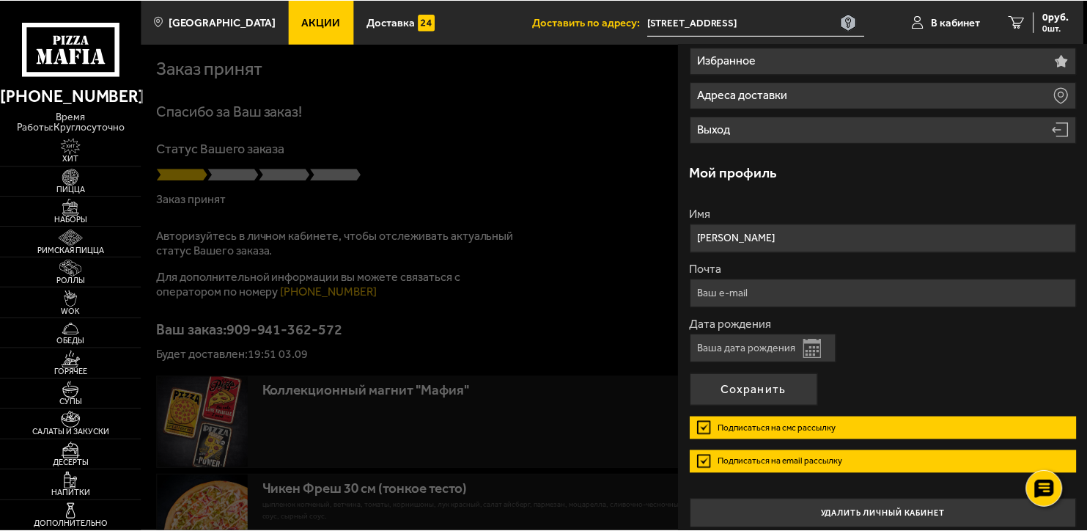
scroll to position [164, 0]
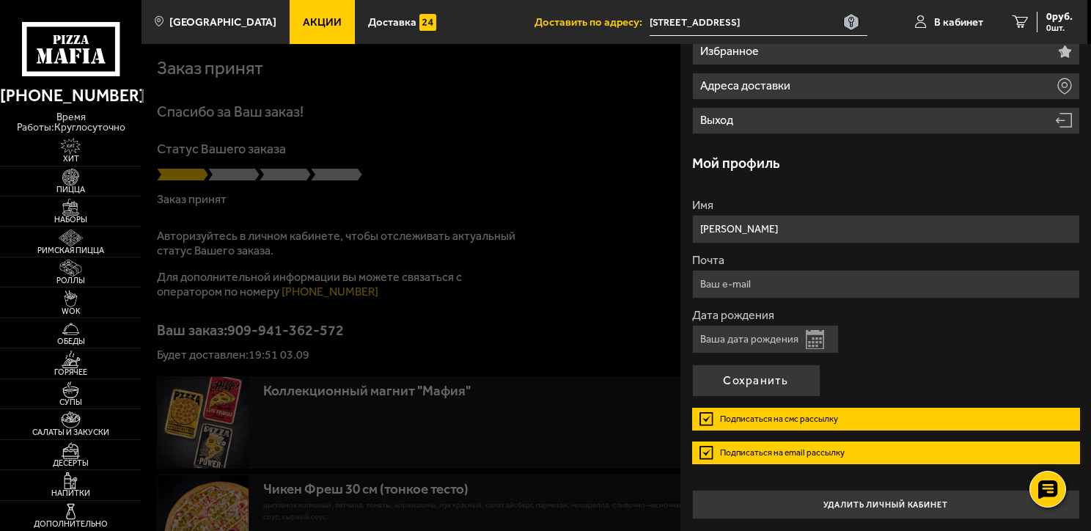
click at [721, 281] on input "Почта" at bounding box center [886, 284] width 388 height 29
type input "[EMAIL_ADDRESS][DOMAIN_NAME]"
click at [813, 336] on button "Открыть календарь" at bounding box center [814, 339] width 18 height 19
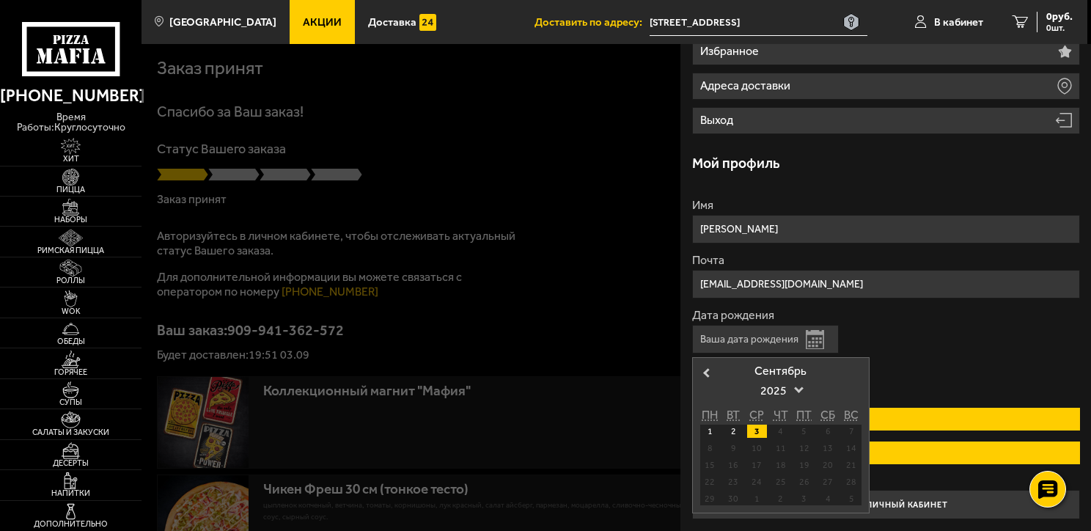
click at [718, 337] on input "Дата рождения" at bounding box center [765, 339] width 147 height 29
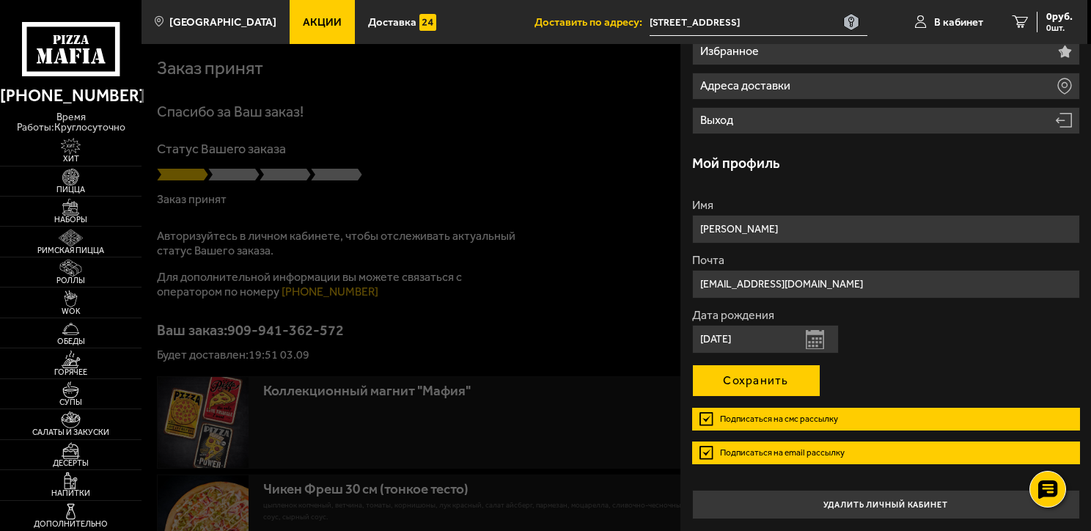
type input "[DATE]"
click at [750, 372] on button "Сохранить" at bounding box center [756, 380] width 128 height 32
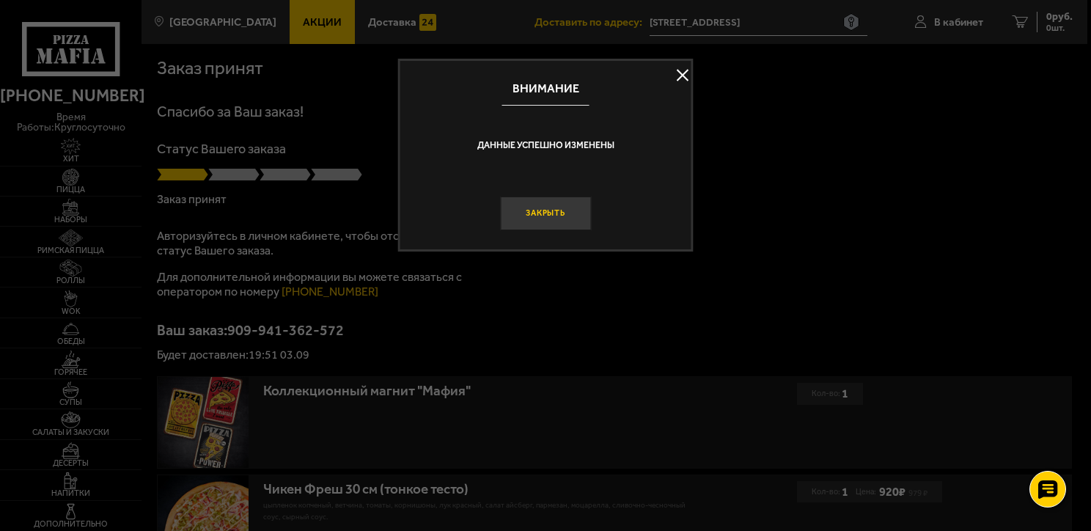
click at [543, 210] on button "Закрыть" at bounding box center [545, 213] width 91 height 34
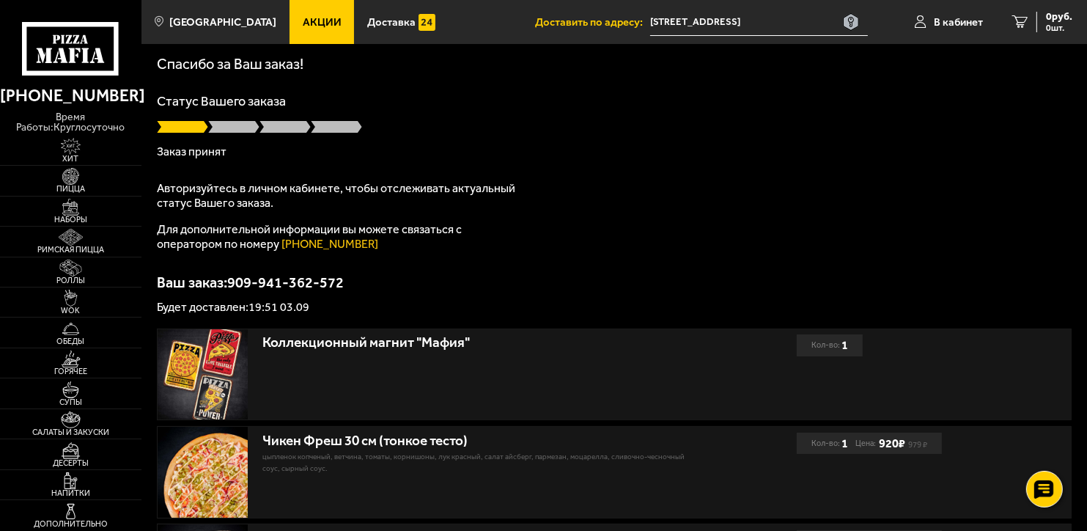
scroll to position [73, 0]
